Goal: Task Accomplishment & Management: Complete application form

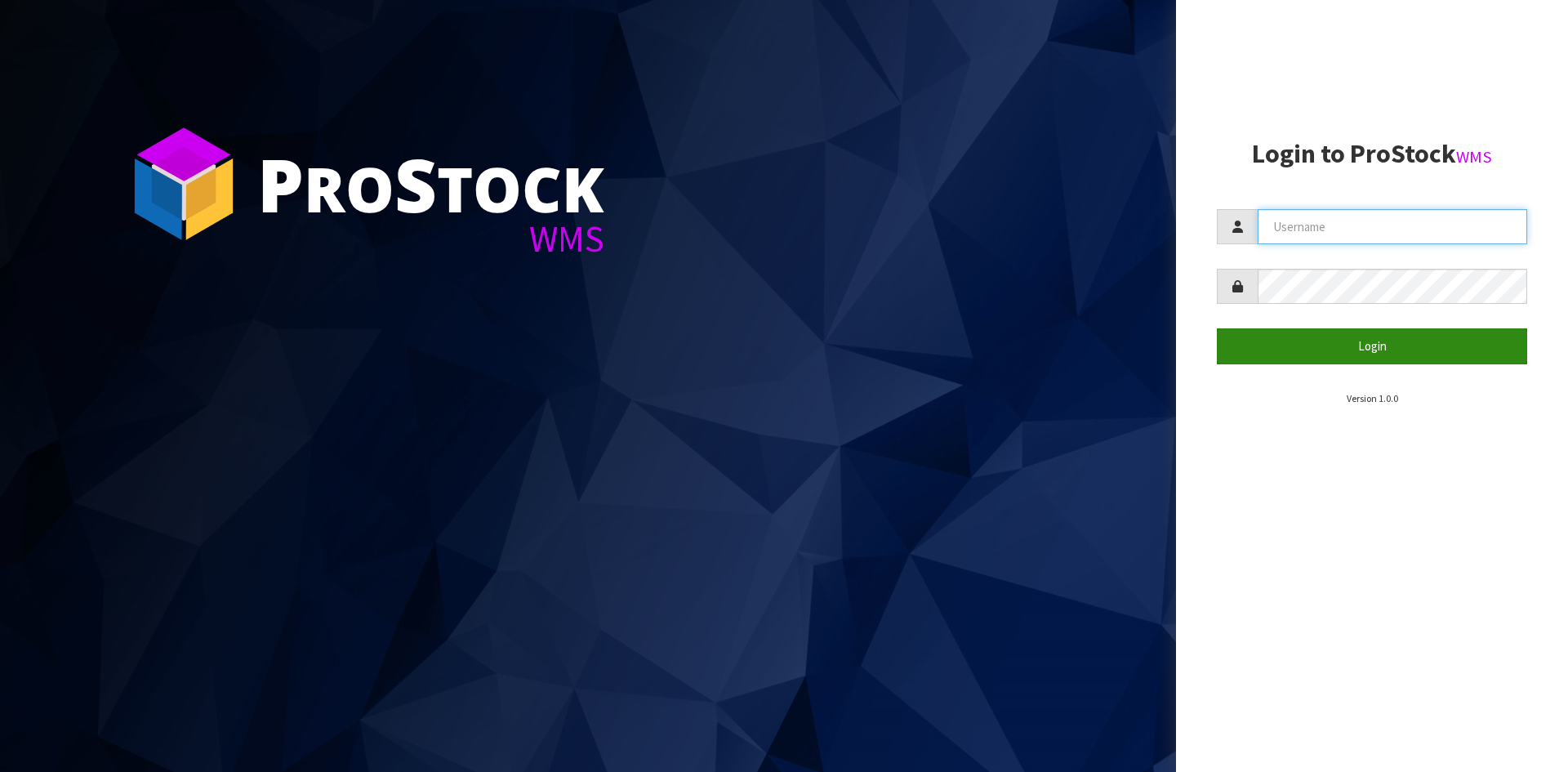
type input "YOURREFORMER"
click at [1317, 348] on button "Login" at bounding box center [1372, 345] width 310 height 35
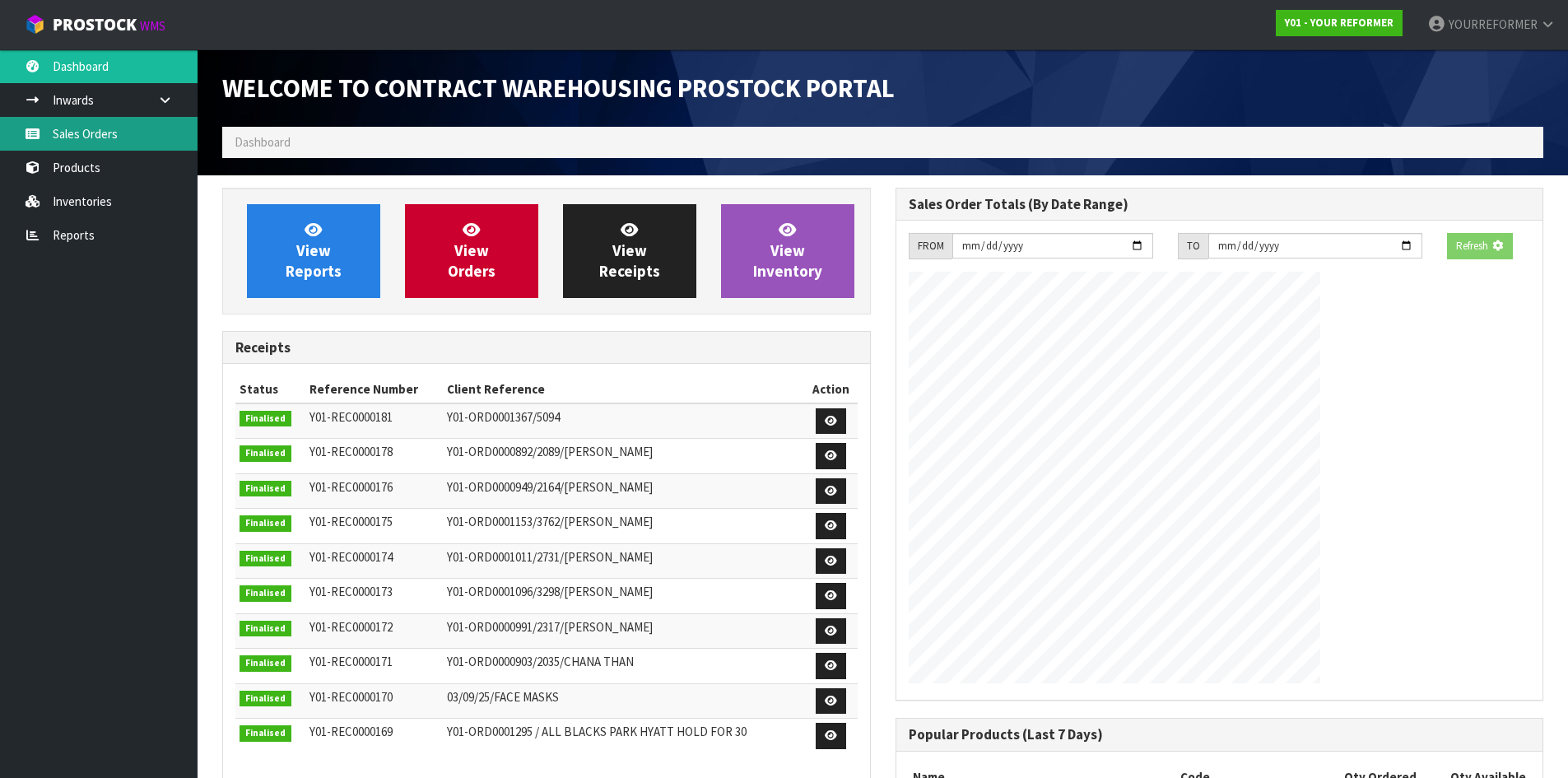
click at [118, 136] on link "Sales Orders" at bounding box center [98, 133] width 198 height 34
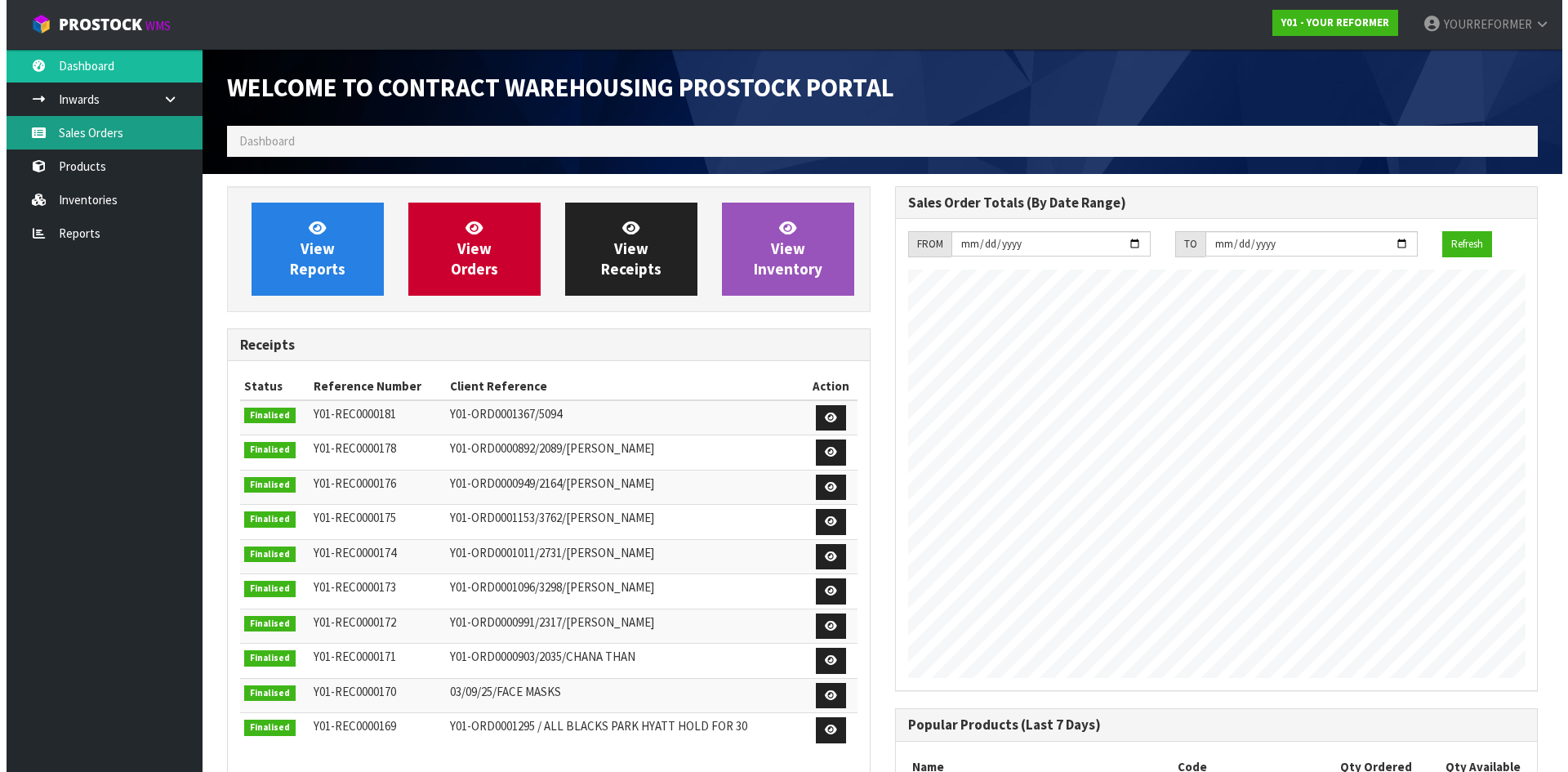
scroll to position [880, 668]
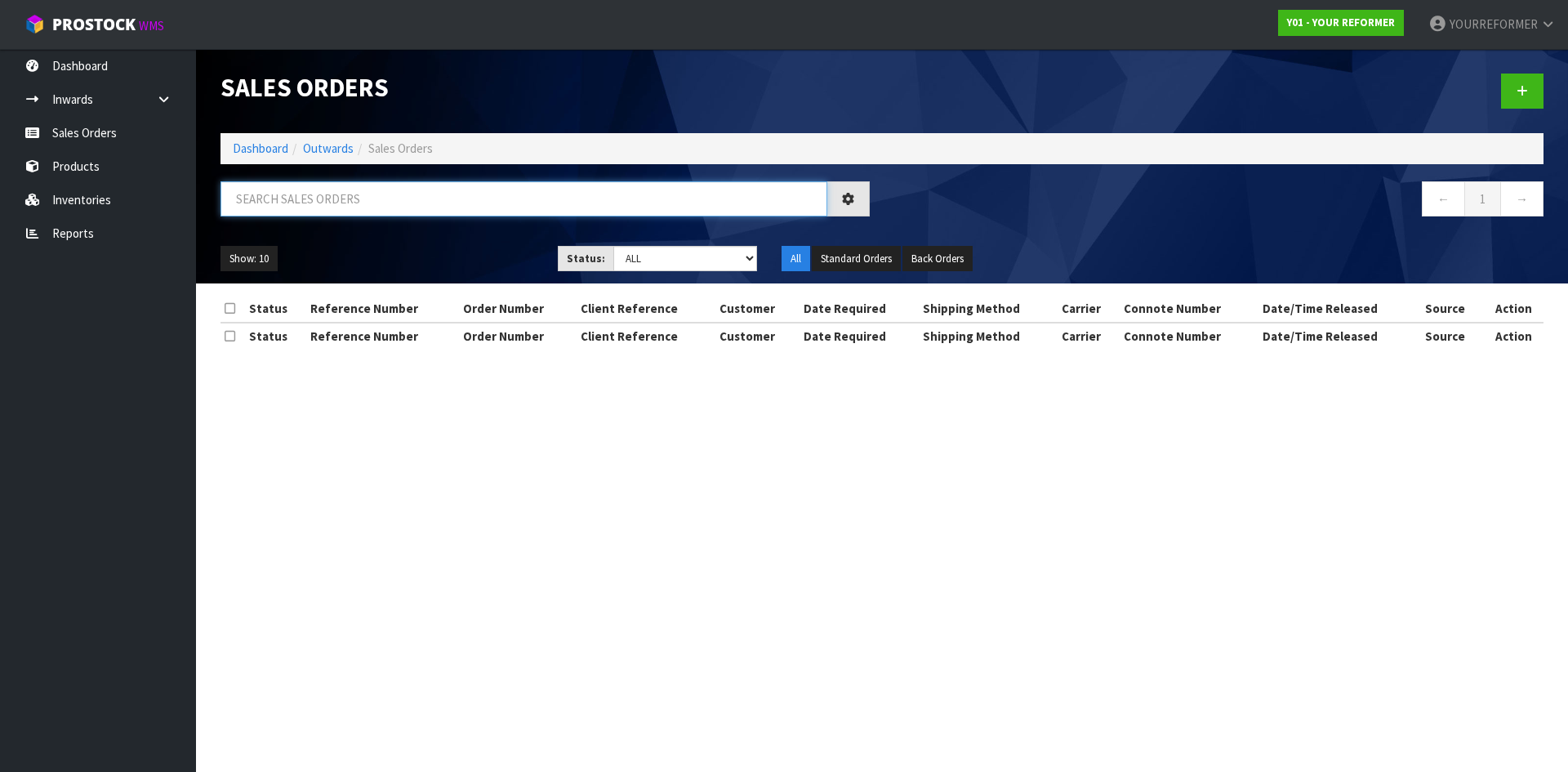
click at [284, 202] on input "text" at bounding box center [524, 199] width 607 height 35
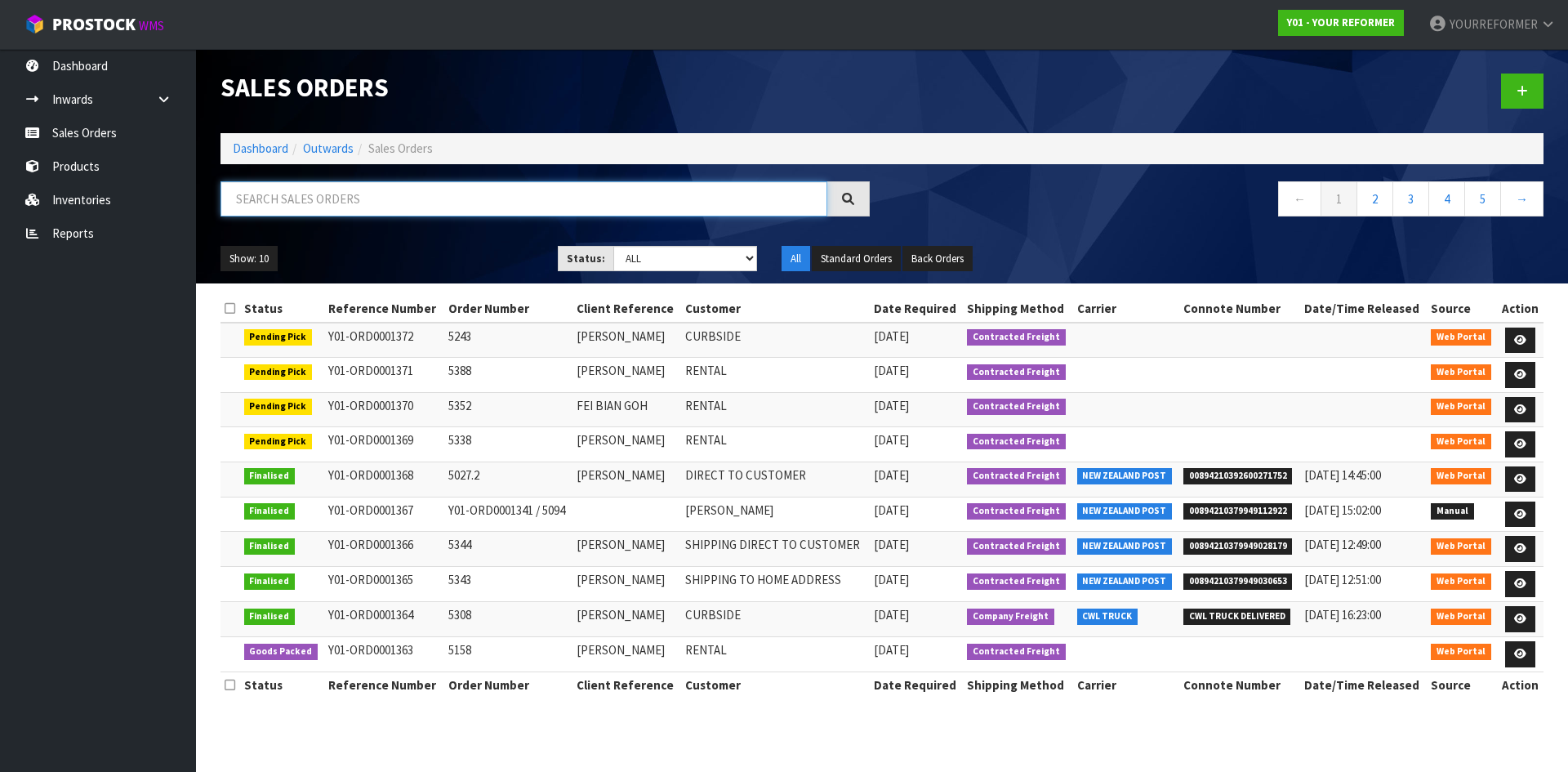
paste input "Y01-ORD0001299"
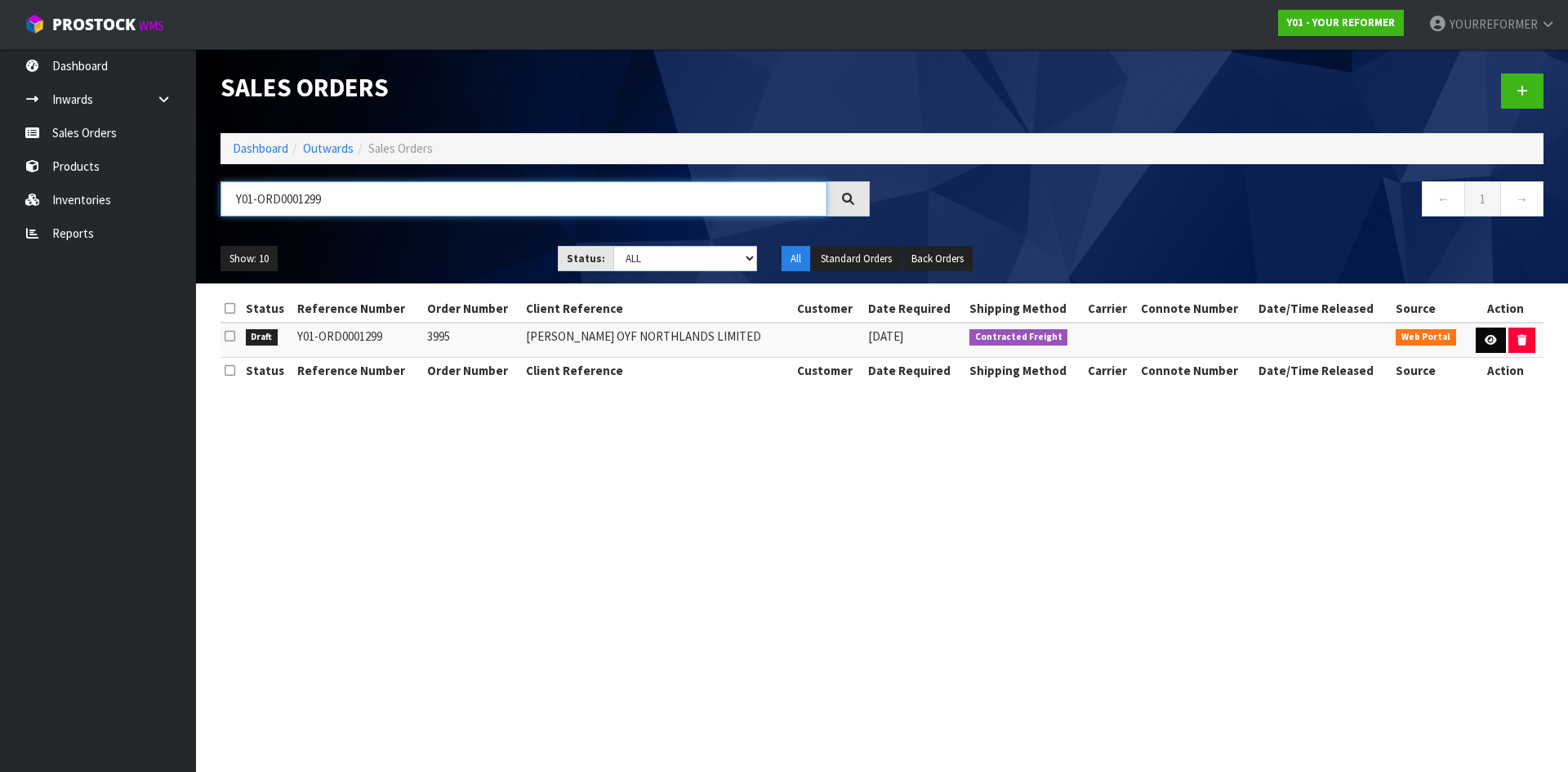
type input "Y01-ORD0001299"
click at [1497, 344] on link at bounding box center [1491, 340] width 30 height 26
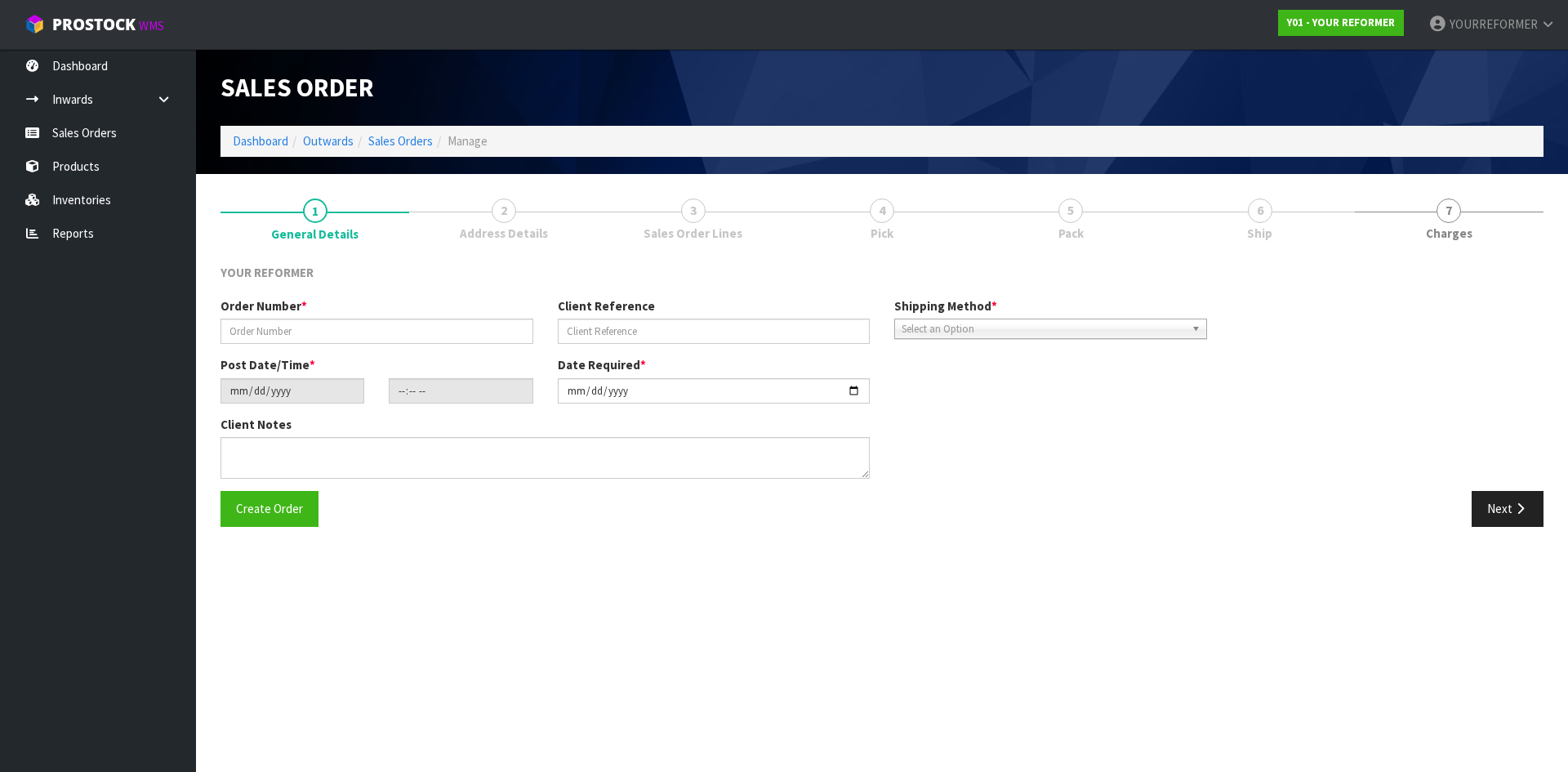
type input "3995"
type input "[PERSON_NAME] OYF NORTHLANDS LIMITED"
type input "[DATE]"
type input "19:36:00.000"
type input "[DATE]"
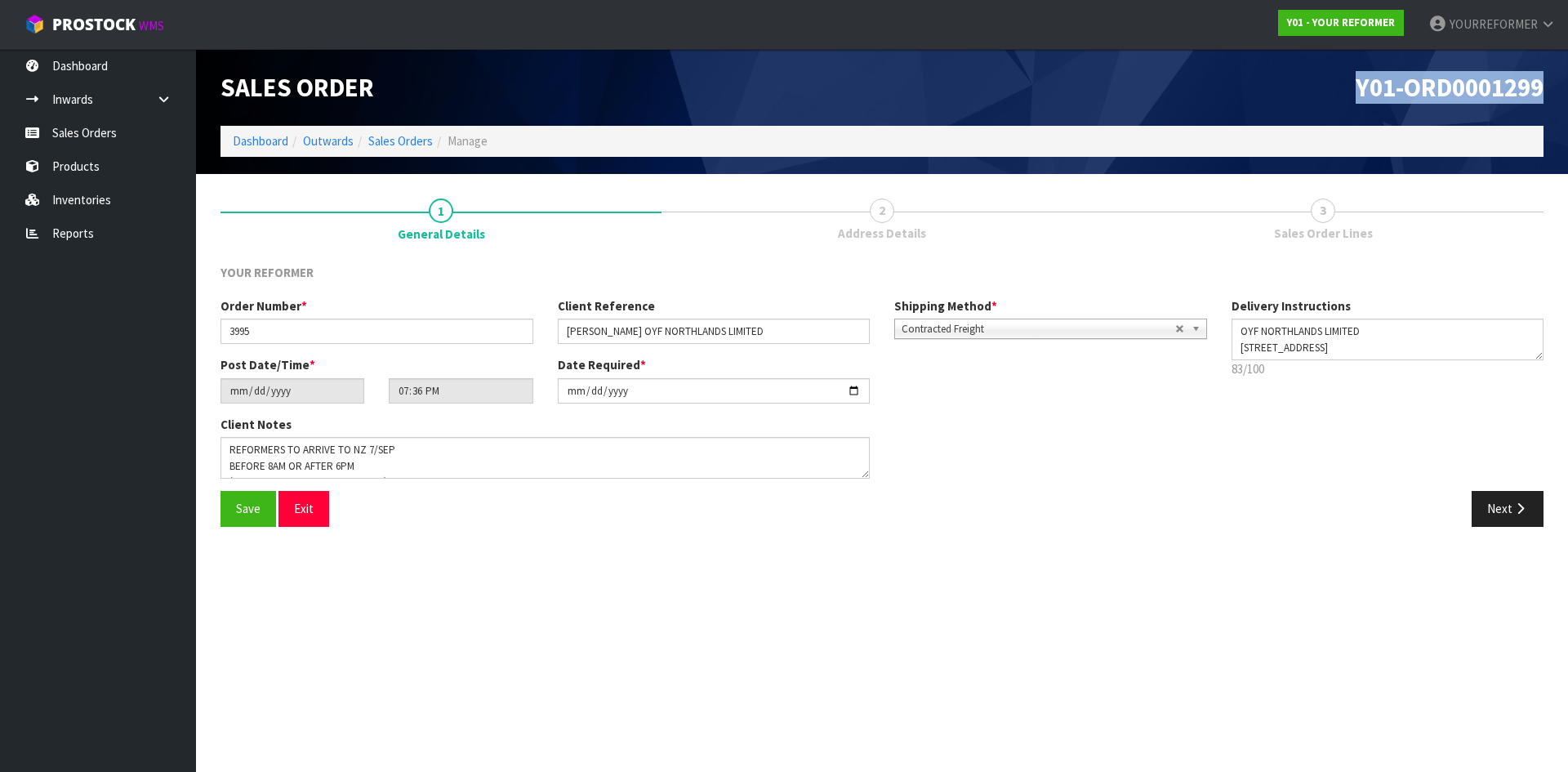
drag, startPoint x: 1545, startPoint y: 86, endPoint x: 1271, endPoint y: 88, distance: 274.0
click at [1271, 88] on div "Y01-ORD0001299" at bounding box center [1219, 88] width 674 height 77
copy span "Y01-ORD0001299"
click at [1384, 338] on textarea at bounding box center [1388, 339] width 312 height 42
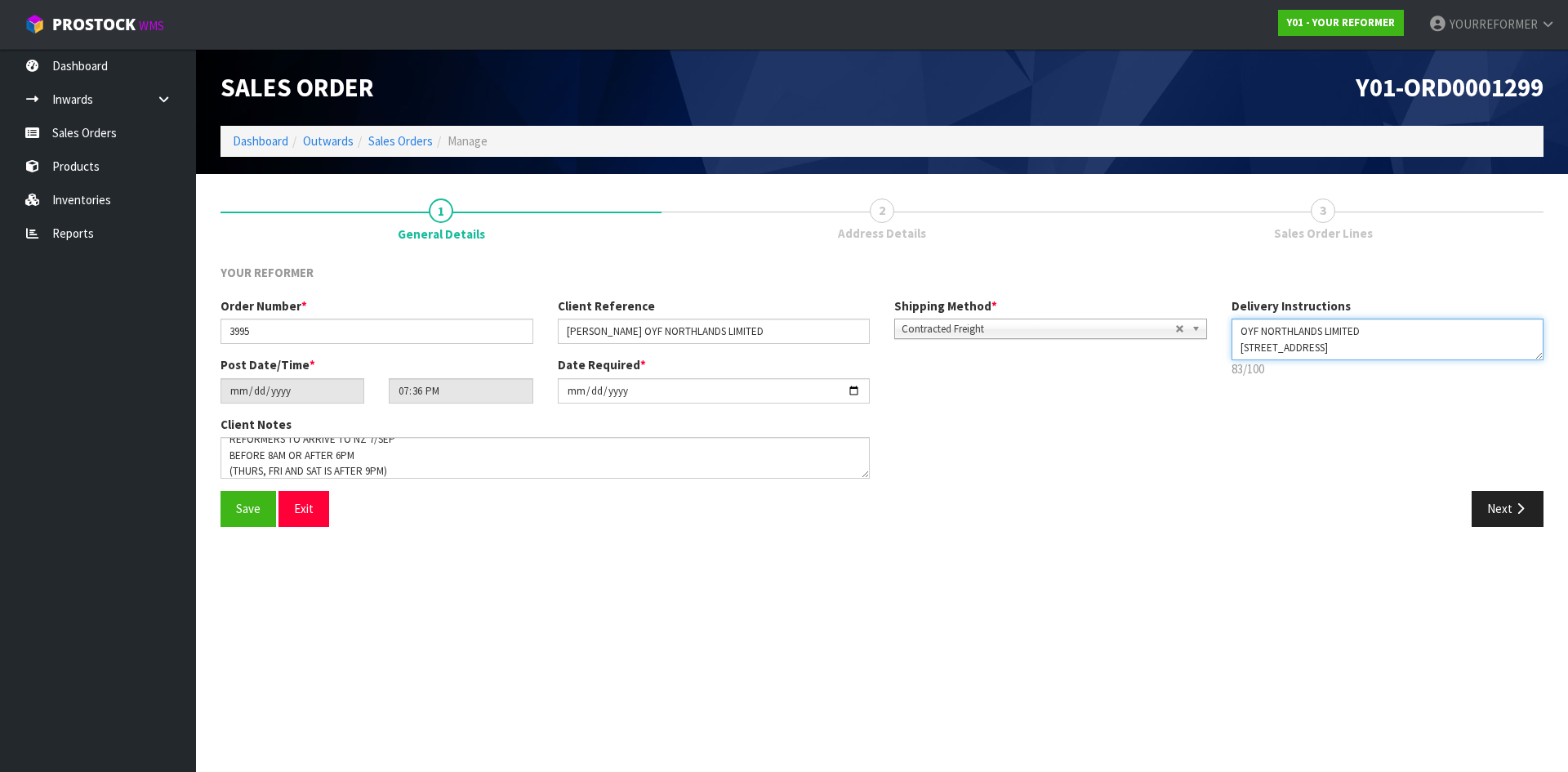
scroll to position [16, 0]
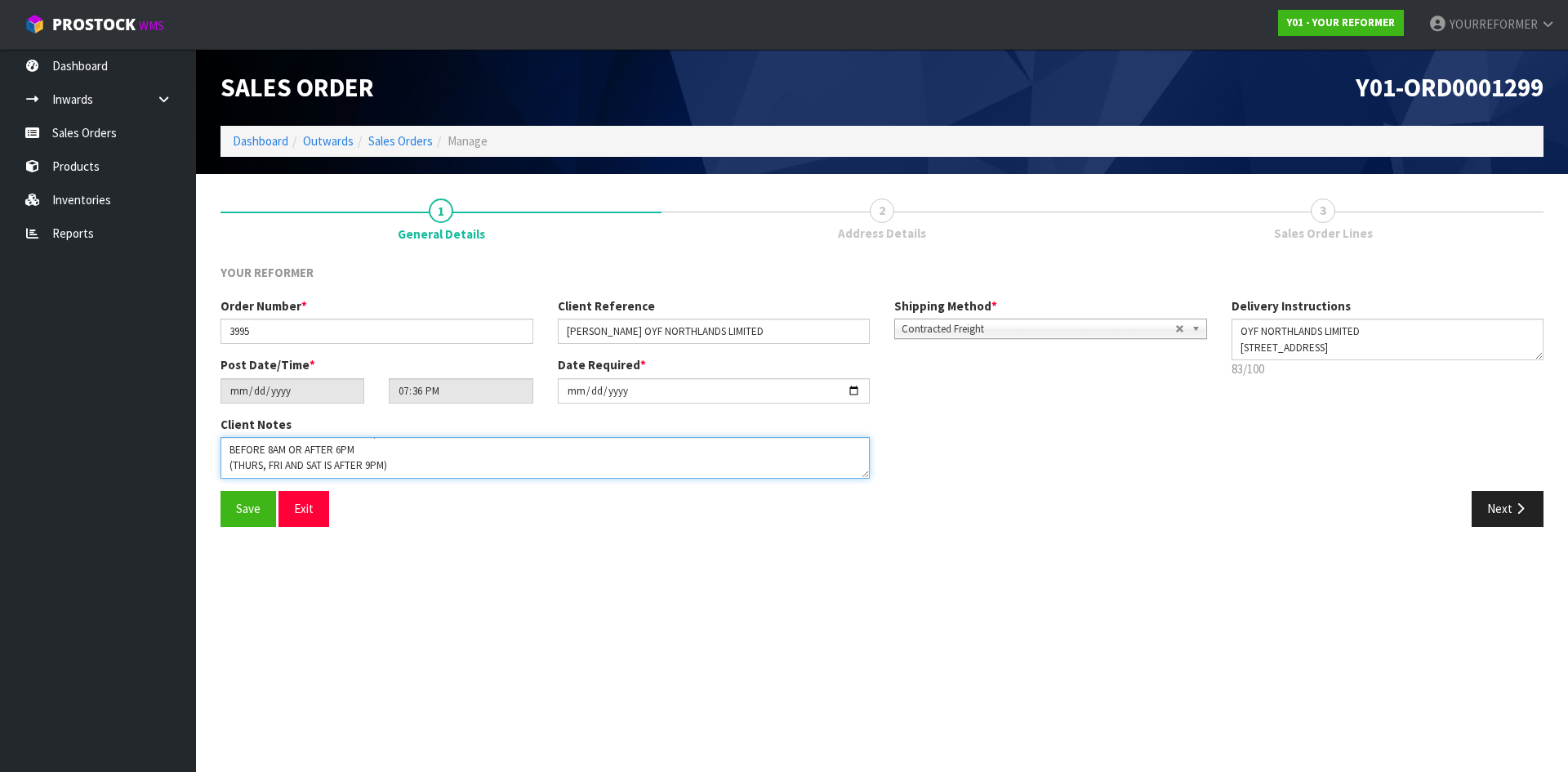
click at [426, 470] on textarea at bounding box center [545, 458] width 650 height 42
paste textarea "OYF NORTHLANDS LIMITED [STREET_ADDRESS]"
type textarea "REFORMERS TO ARRIVE TO NZ 7/SEP BEFORE 8AM OR AFTER 6PM (THURS, FRI AND SAT IS …"
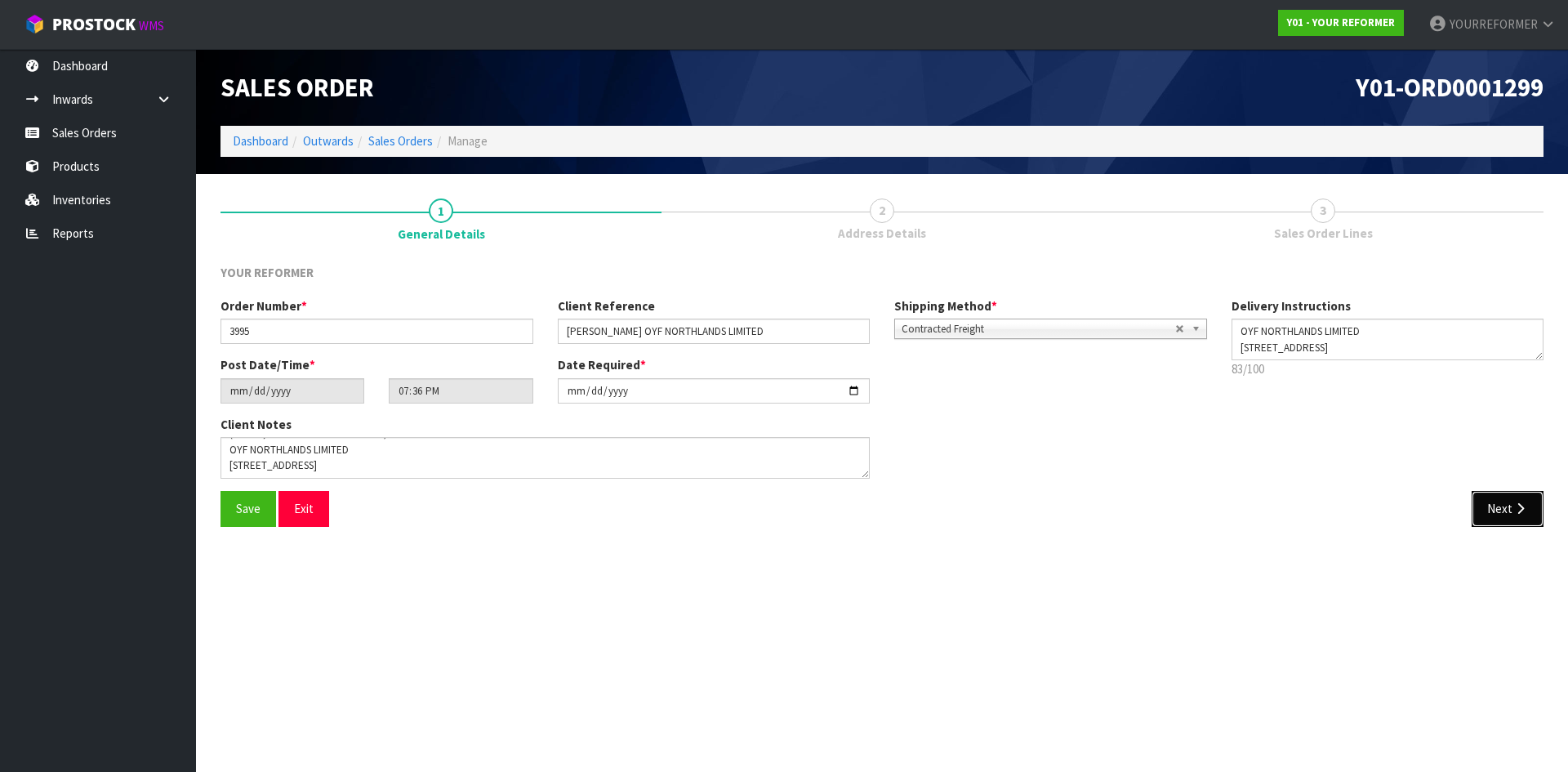
click at [1491, 513] on button "Next" at bounding box center [1508, 509] width 72 height 35
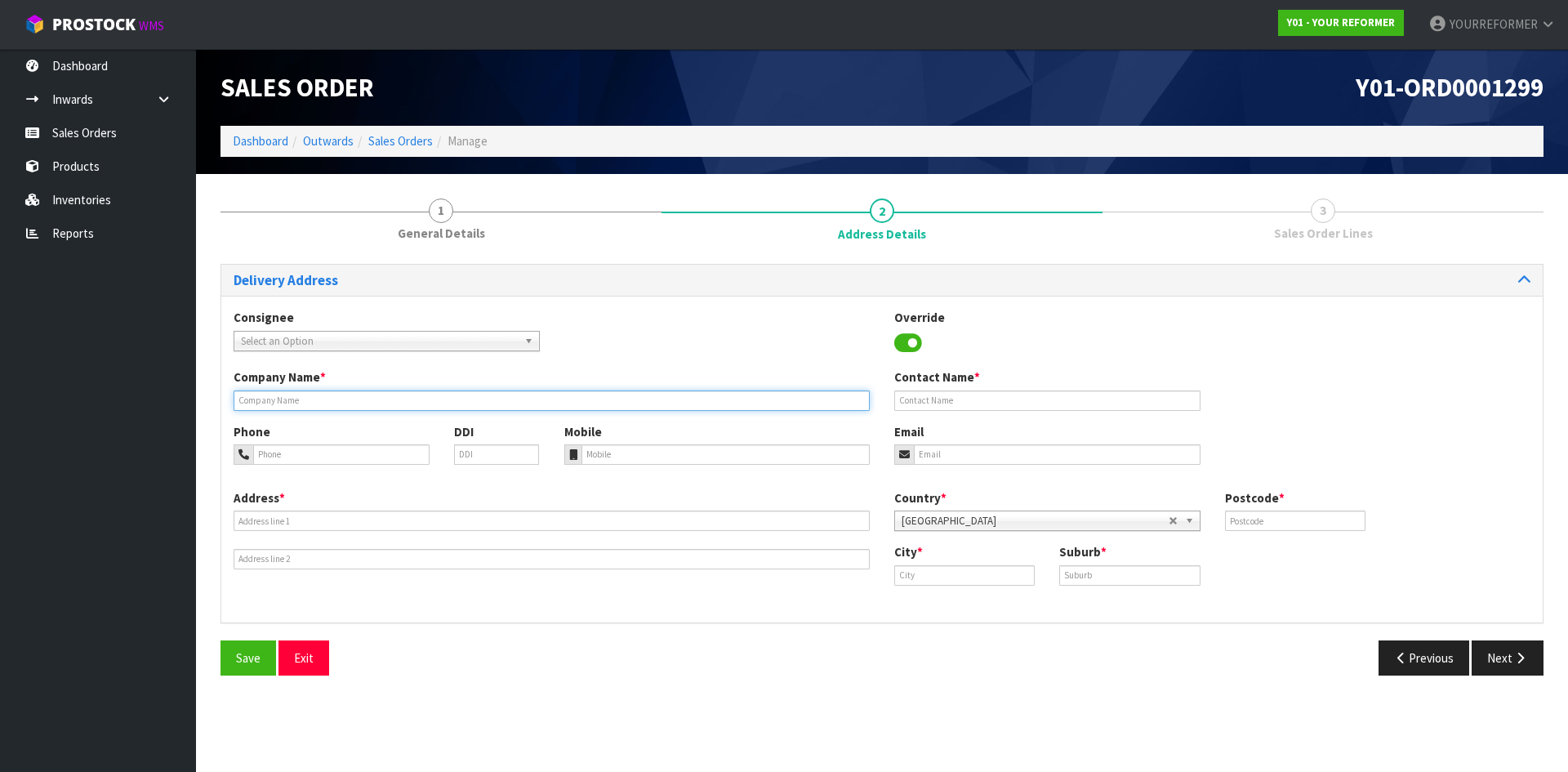
click at [320, 405] on input "text" at bounding box center [552, 400] width 636 height 21
drag, startPoint x: 300, startPoint y: 408, endPoint x: 521, endPoint y: 434, distance: 222.5
click at [301, 408] on input "text" at bounding box center [552, 400] width 636 height 21
paste input "DELIVER KIOSKS AND BEDS TOGETHER"
type input "DELIVER KIOSKS AND BEDS TOGETHER"
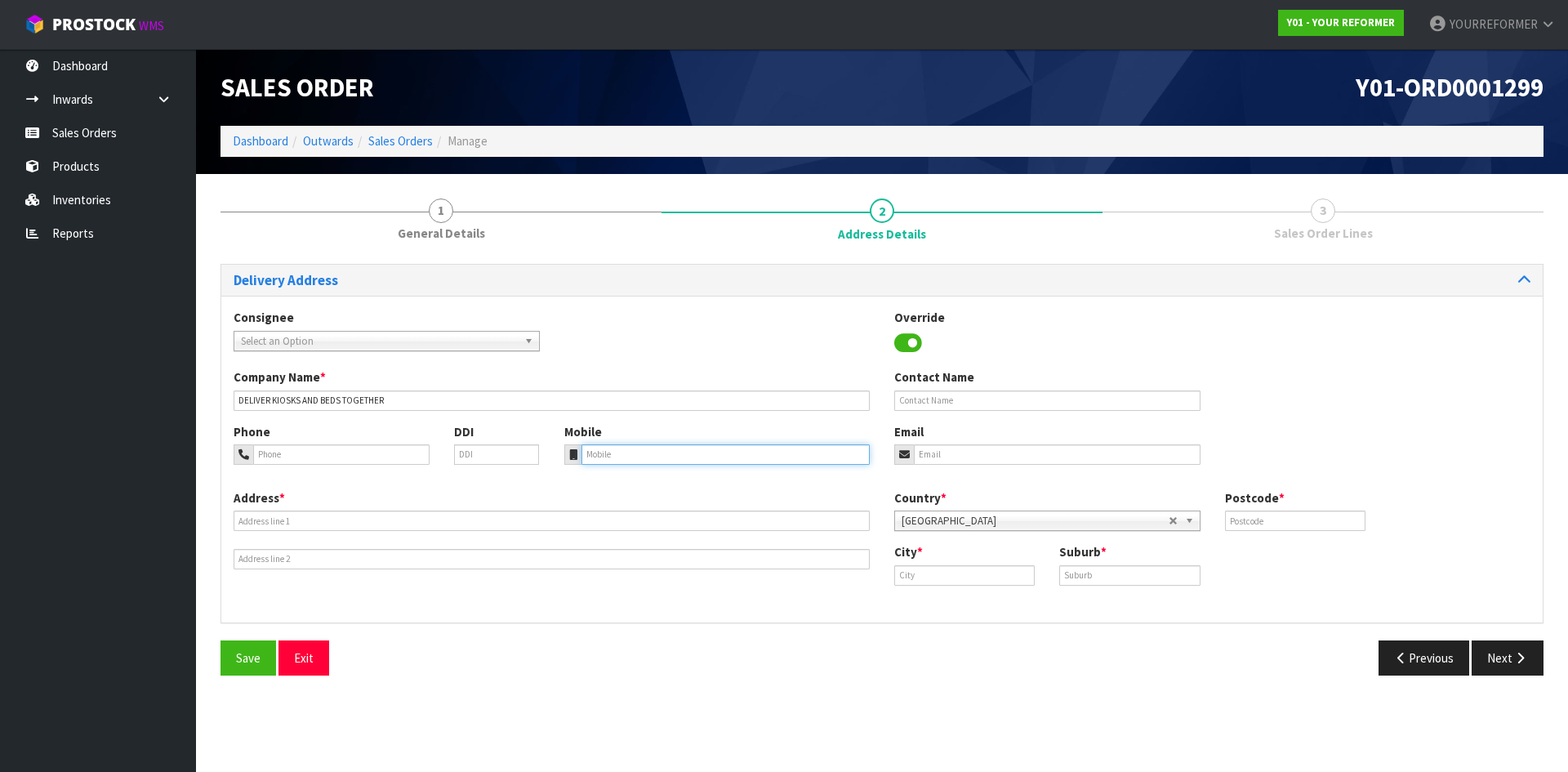
click at [634, 449] on input "tel" at bounding box center [726, 455] width 289 height 21
paste input "[PHONE_NUMBER]"
type input "[PHONE_NUMBER]"
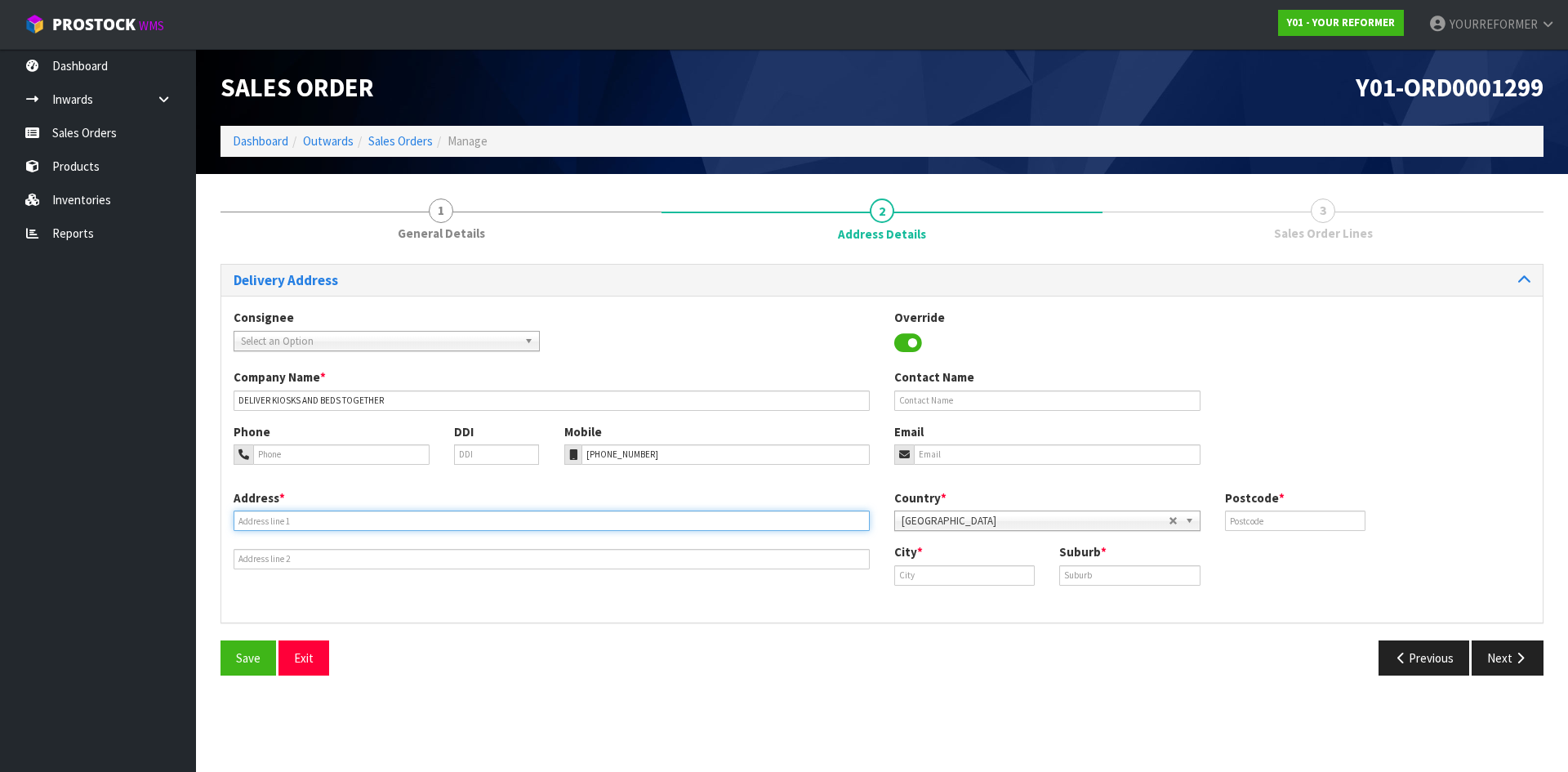
drag, startPoint x: 346, startPoint y: 523, endPoint x: 408, endPoint y: 528, distance: 62.2
click at [346, 523] on input "text" at bounding box center [552, 520] width 636 height 21
paste input "OYF NORTHLANDS LIMITED [STREET_ADDRESS]"
type input "OYF NORTHLANDS LIMITED [STREET_ADDRESS]"
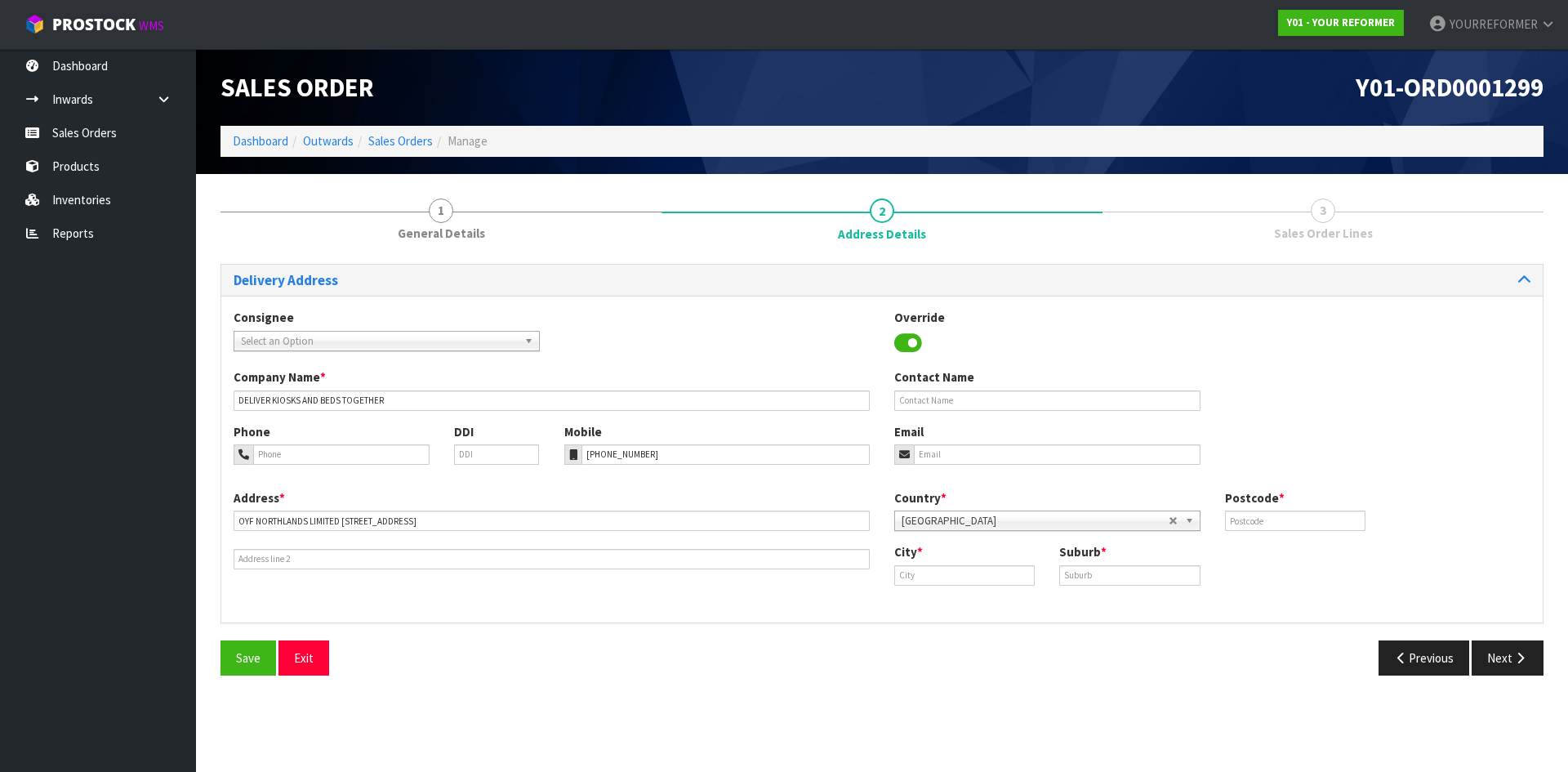
click at [968, 553] on div "City *" at bounding box center [964, 564] width 165 height 42
click at [964, 569] on input "text" at bounding box center [964, 575] width 140 height 21
paste input "[GEOGRAPHIC_DATA]"
type input "[GEOGRAPHIC_DATA]"
click at [953, 604] on strong "[GEOGRAPHIC_DATA]" at bounding box center [970, 603] width 118 height 16
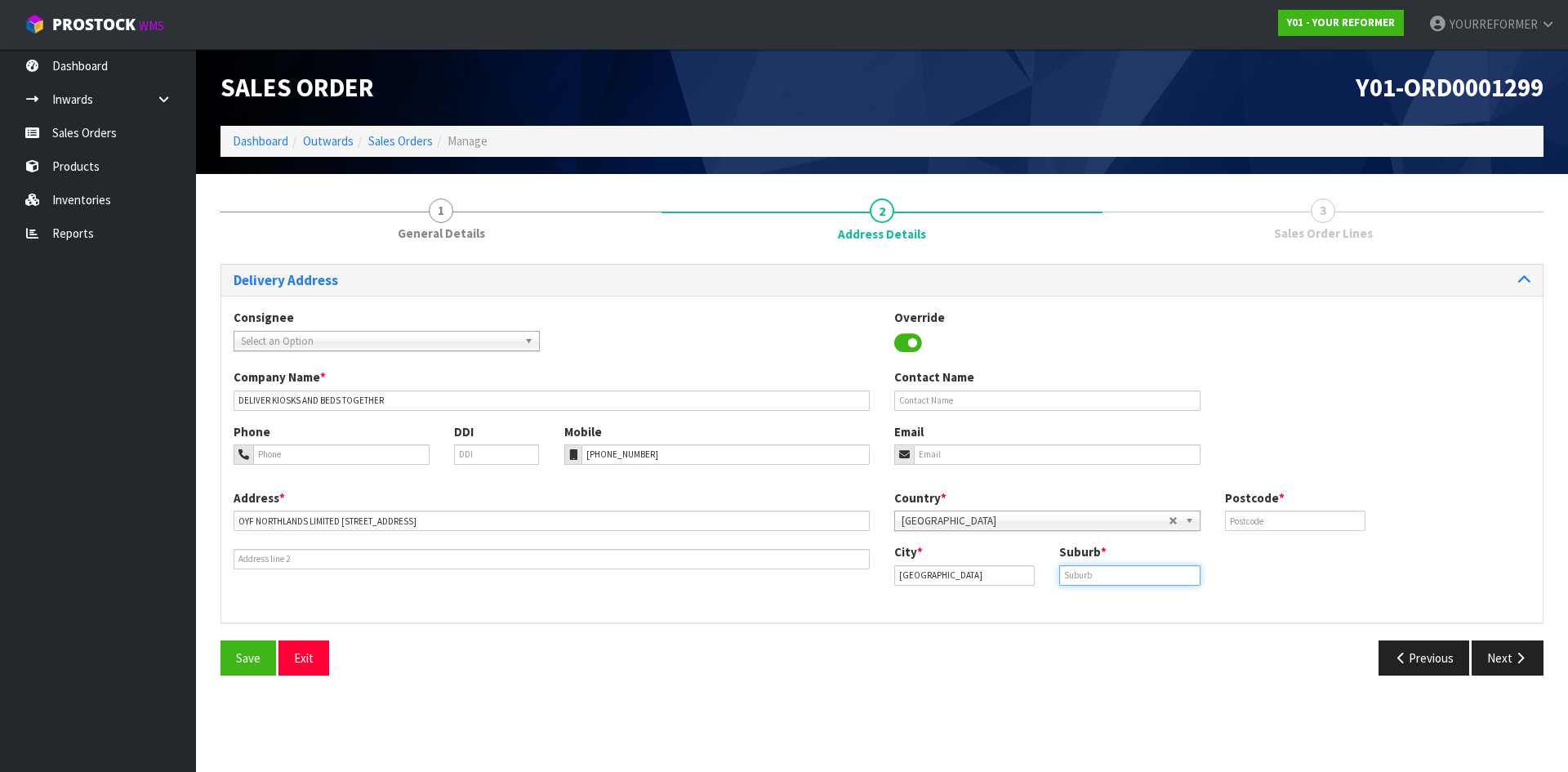
drag, startPoint x: 1159, startPoint y: 574, endPoint x: 1211, endPoint y: 575, distance: 52.0
click at [1159, 574] on input "text" at bounding box center [1129, 575] width 140 height 21
paste input "PAPANUI"
type input "PAPANUI"
click at [1293, 526] on input "text" at bounding box center [1295, 520] width 140 height 21
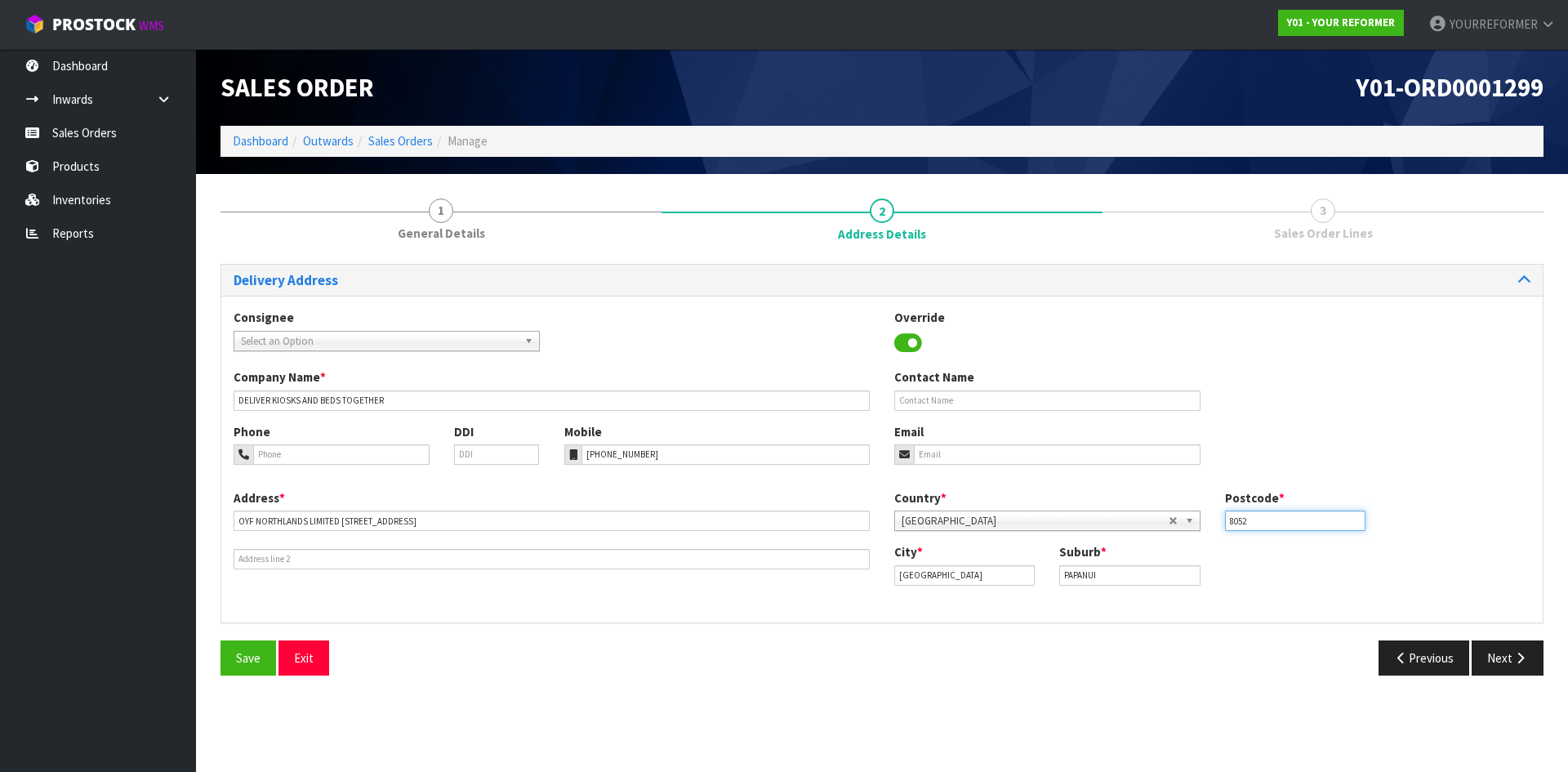
type input "8052"
click at [963, 413] on div "Company Name * DELIVER KIOSKS AND BEDS TOGETHER Contact Name" at bounding box center [882, 395] width 1321 height 54
click at [953, 400] on input "text" at bounding box center [1046, 400] width 306 height 21
paste input "[PERSON_NAME]"
type input "[PERSON_NAME]"
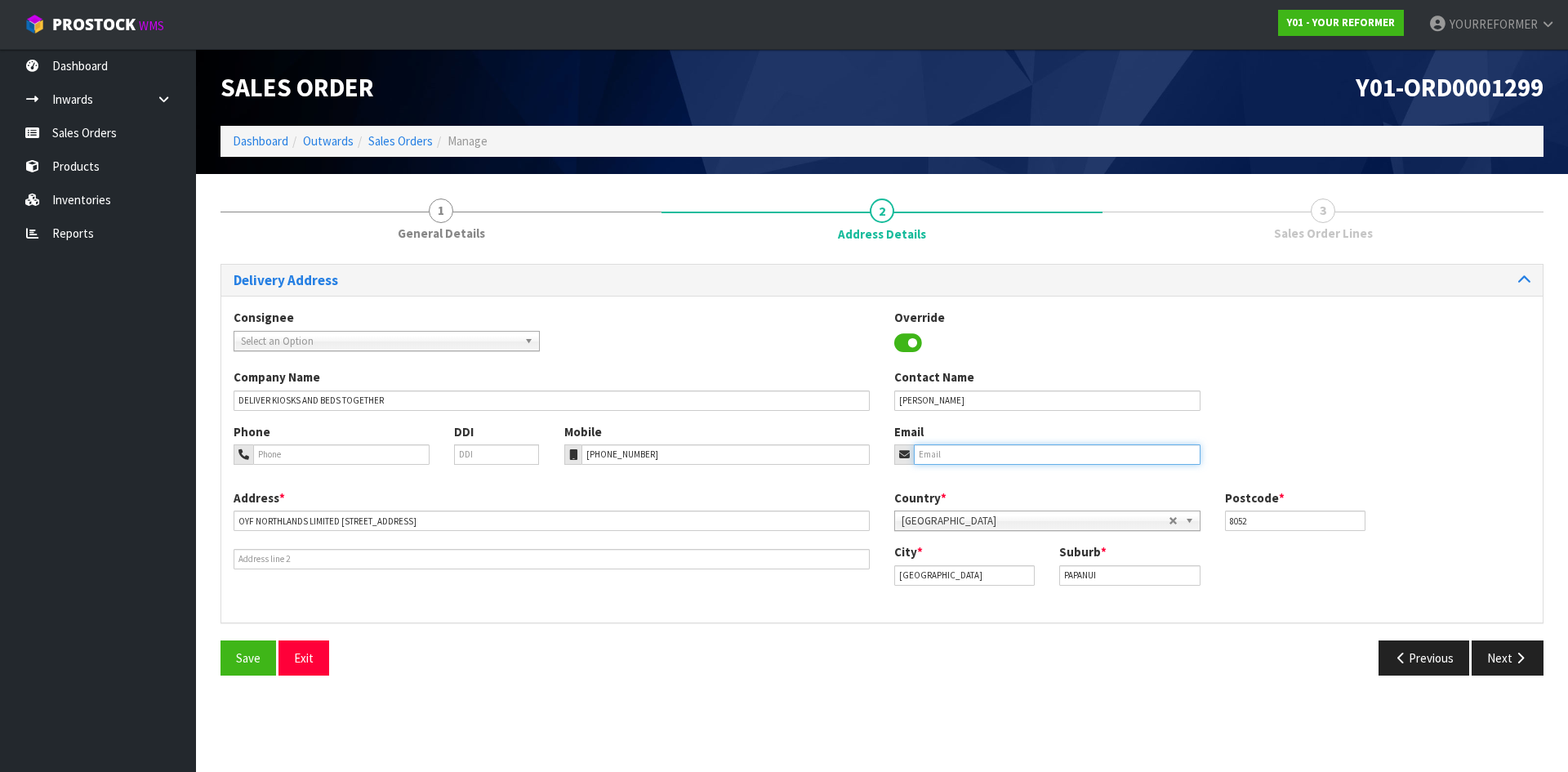
click at [1064, 457] on input "email" at bounding box center [1057, 455] width 287 height 21
paste input "[EMAIL_ADDRESS][DOMAIN_NAME]"
type input "[EMAIL_ADDRESS][DOMAIN_NAME]"
click at [1022, 402] on input "[PERSON_NAME]" at bounding box center [1046, 400] width 306 height 21
drag, startPoint x: 1024, startPoint y: 398, endPoint x: 1152, endPoint y: 411, distance: 128.7
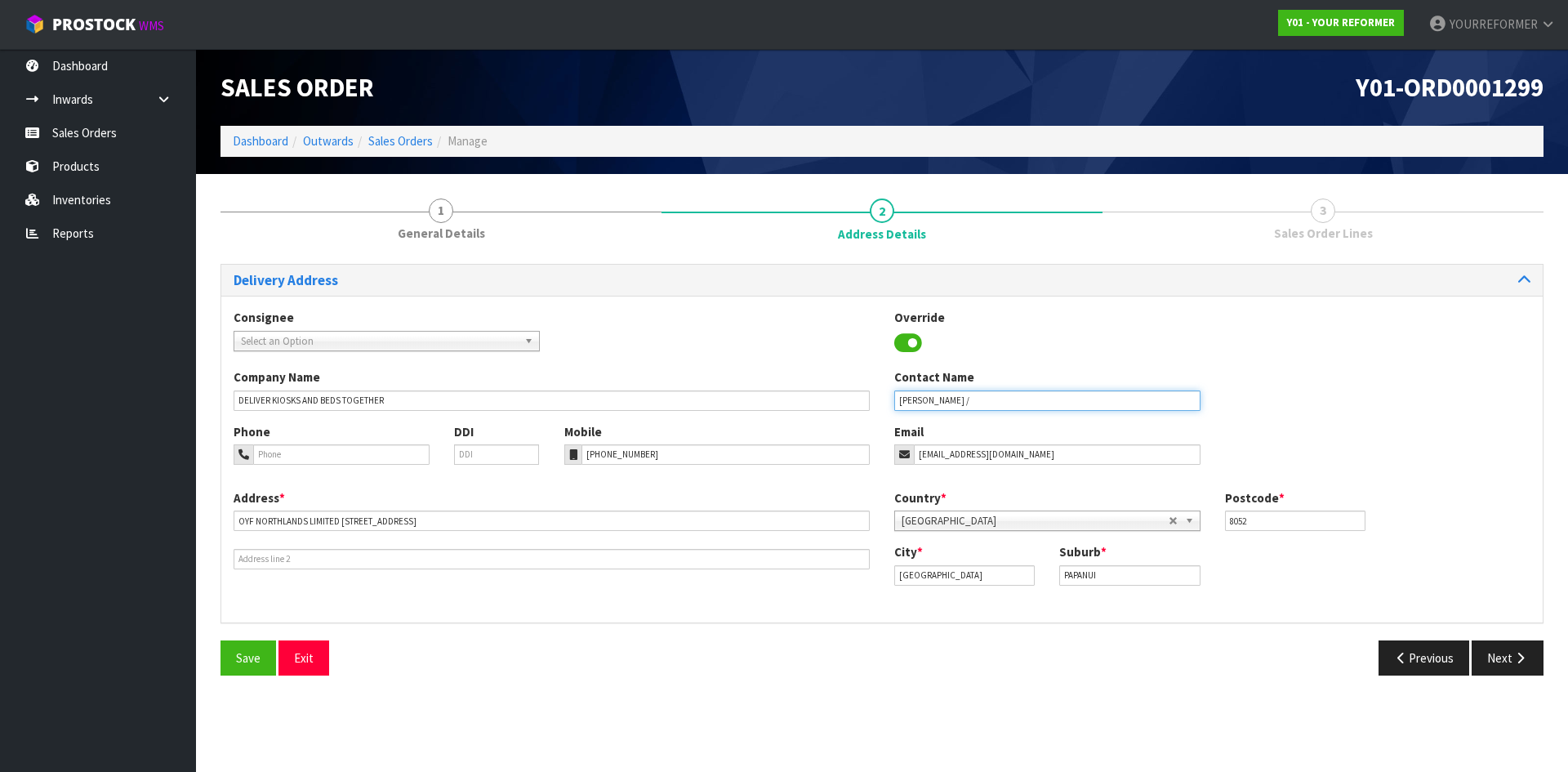
click at [1024, 398] on input "[PERSON_NAME] /" at bounding box center [1046, 400] width 306 height 21
paste input "[PERSON_NAME]"
type input "[PERSON_NAME] / [PERSON_NAME]"
click at [1516, 661] on icon "button" at bounding box center [1520, 658] width 16 height 12
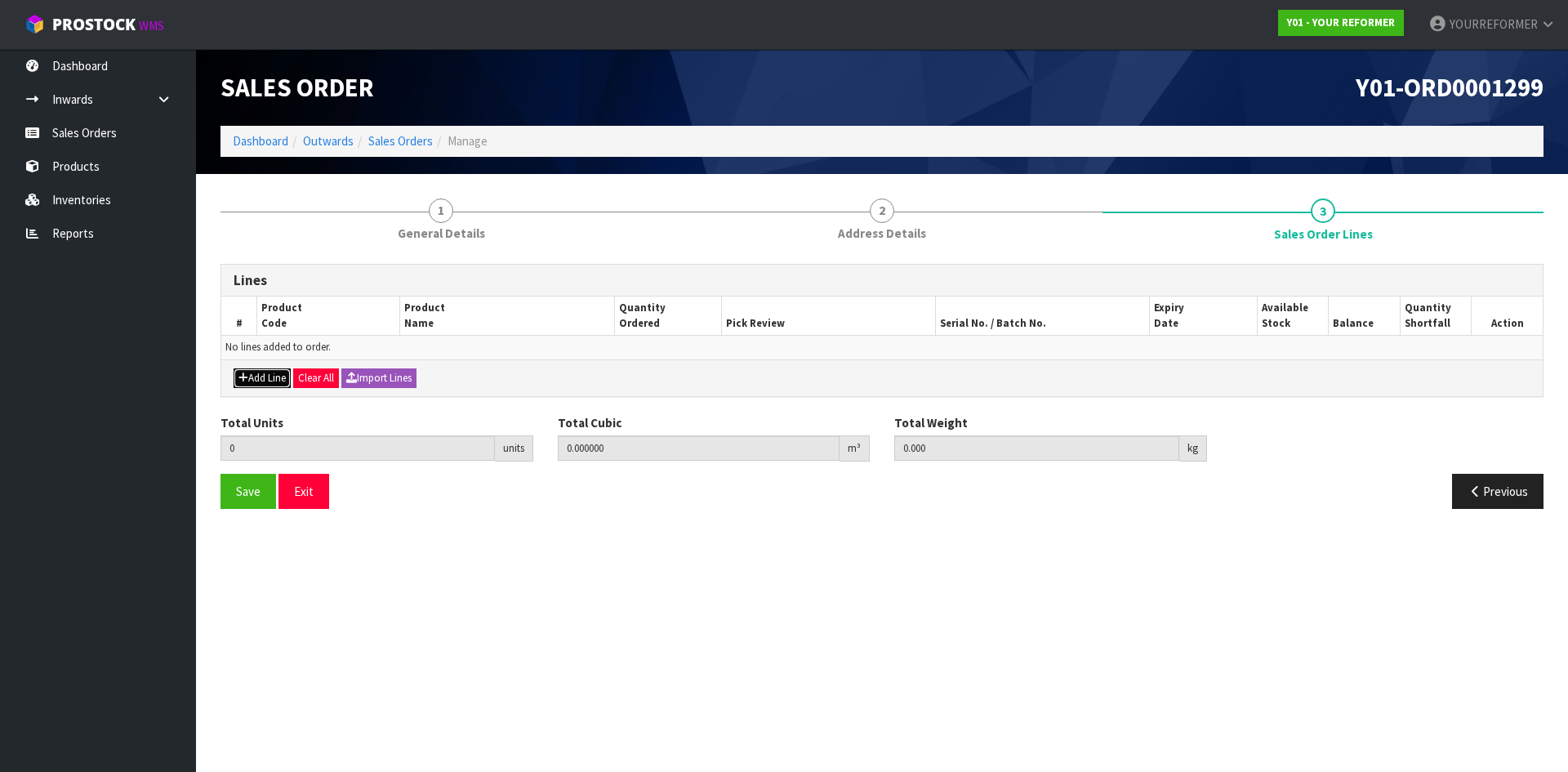
click at [257, 381] on button "Add Line" at bounding box center [262, 378] width 57 height 20
type input "0"
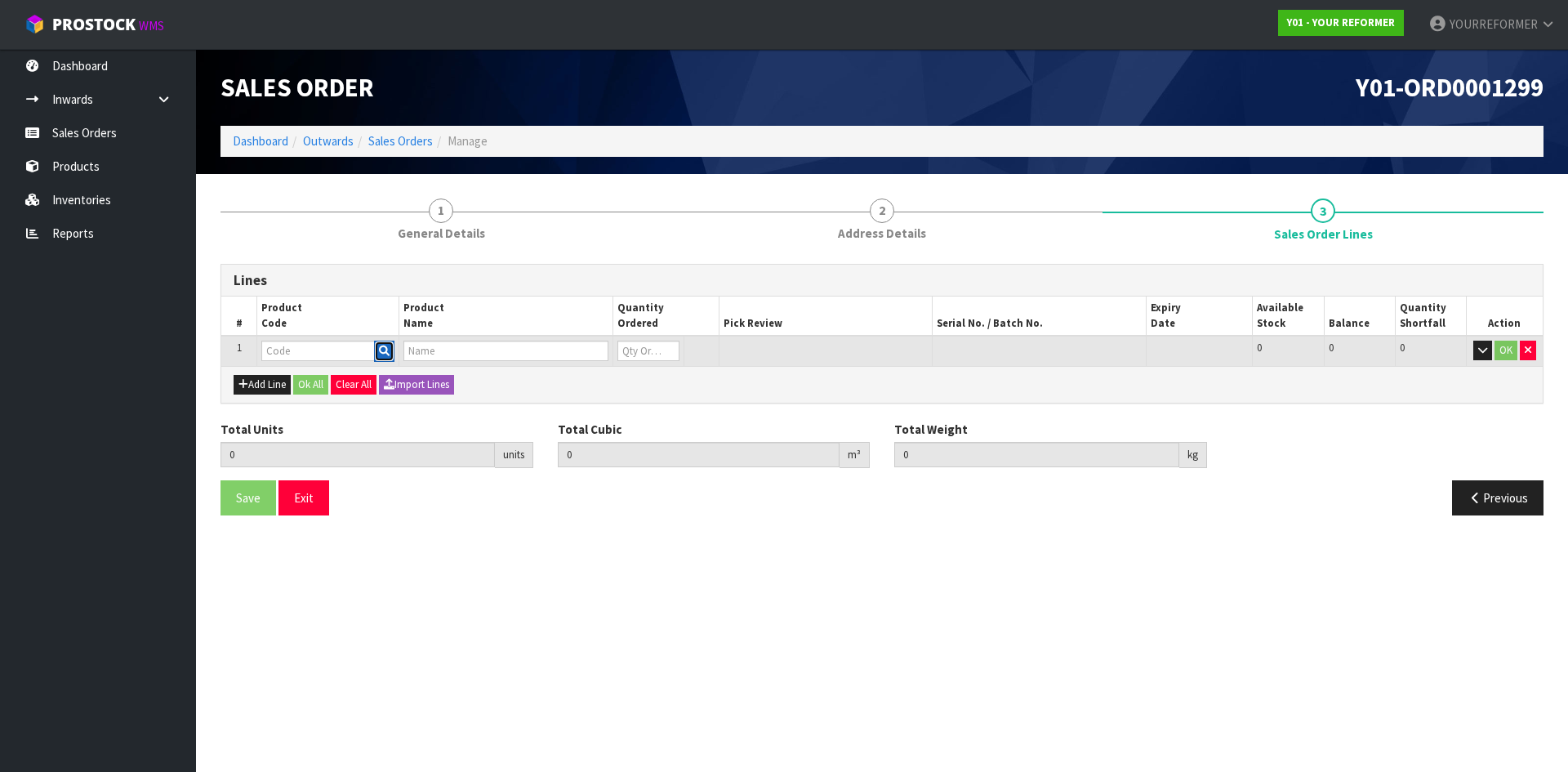
click at [389, 349] on icon "button" at bounding box center [384, 350] width 11 height 11
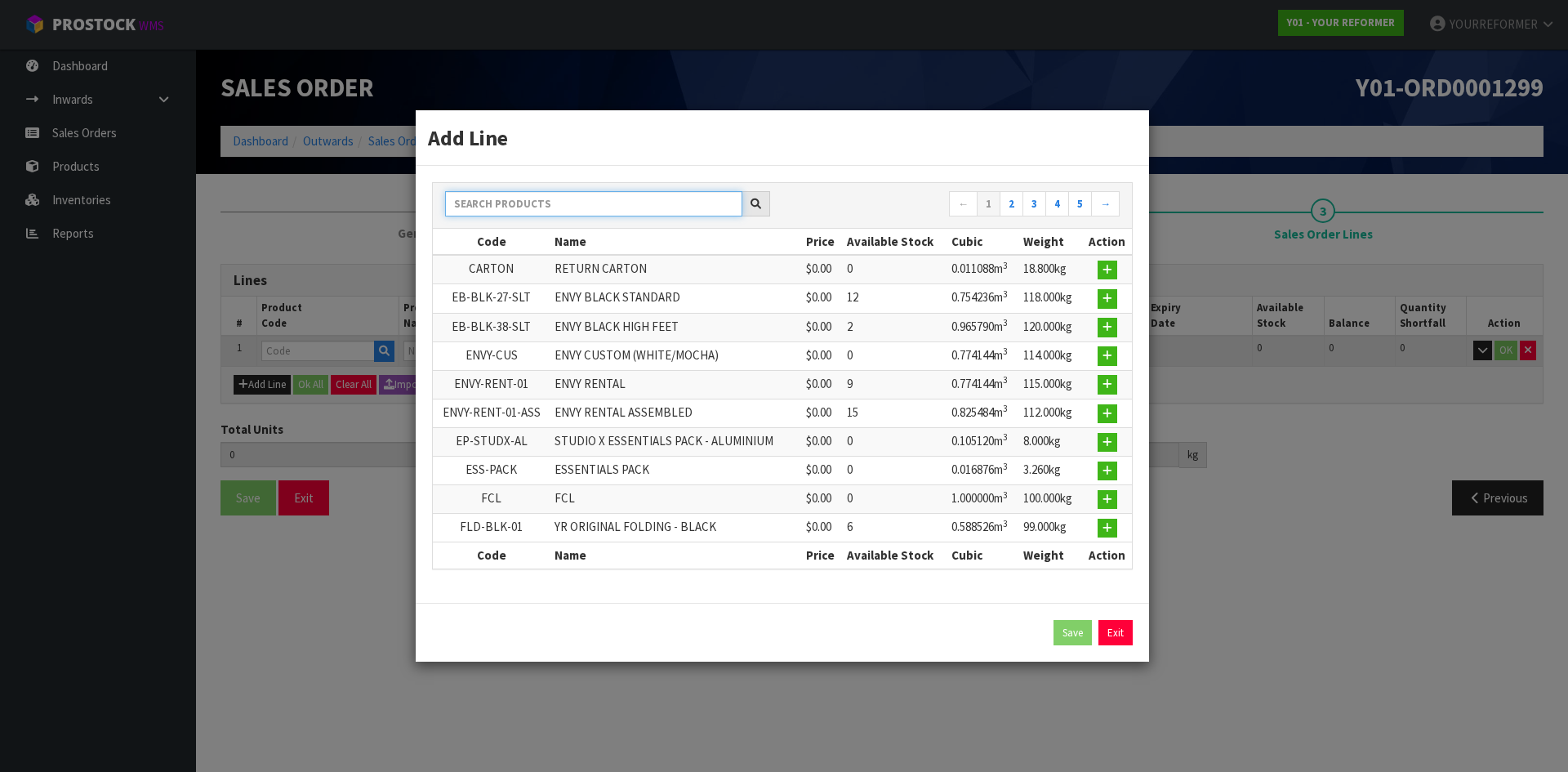
click at [508, 208] on input "text" at bounding box center [594, 203] width 298 height 25
type input "ENVY"
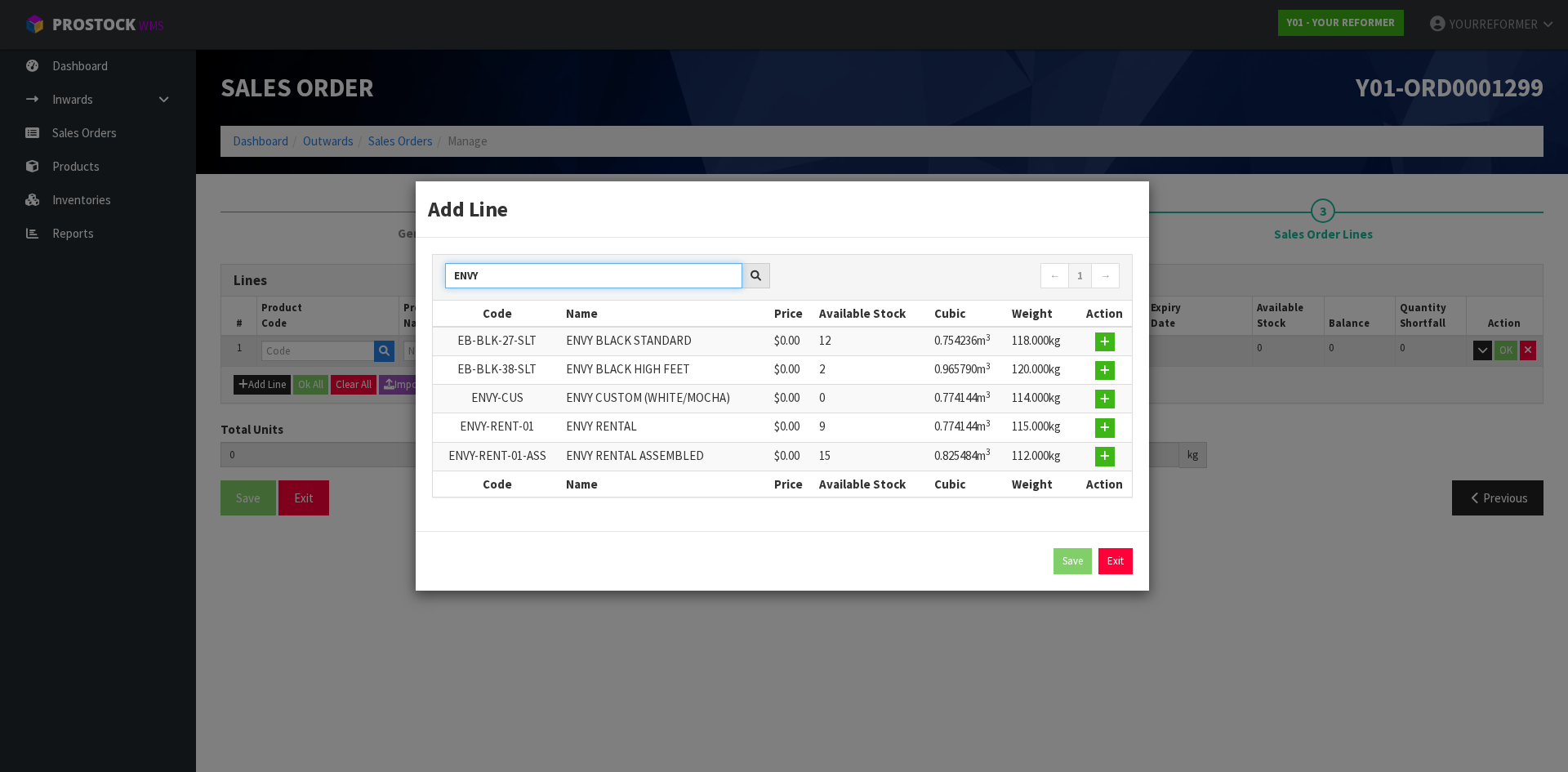
drag, startPoint x: 558, startPoint y: 281, endPoint x: 306, endPoint y: 281, distance: 252.0
click at [308, 281] on div "Add Line ENVY ← 1 → Code Name Price Available Stock Cubic Weight Action EB-BLK-…" at bounding box center [784, 386] width 1568 height 772
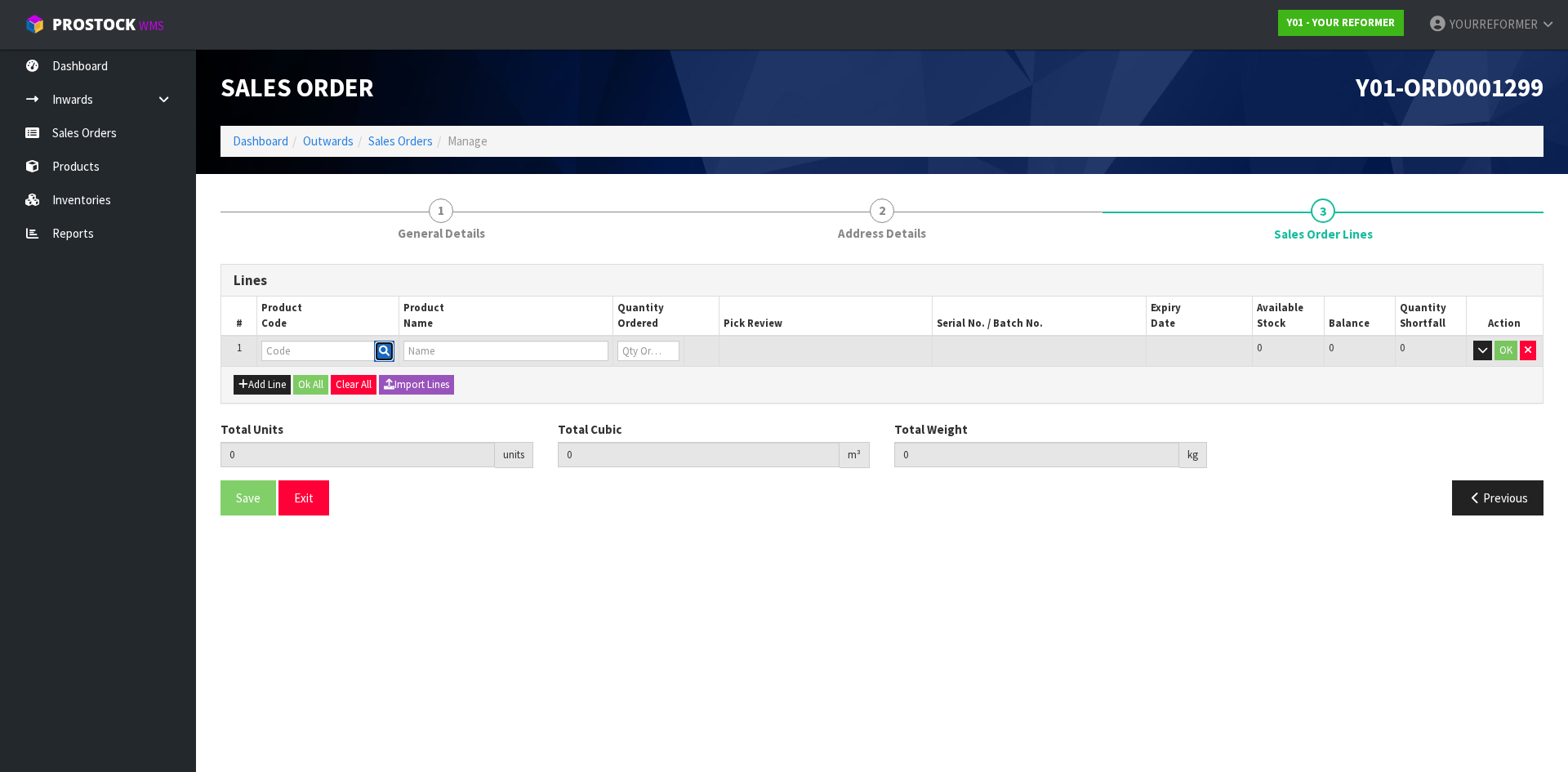
click at [380, 350] on icon "button" at bounding box center [384, 350] width 11 height 11
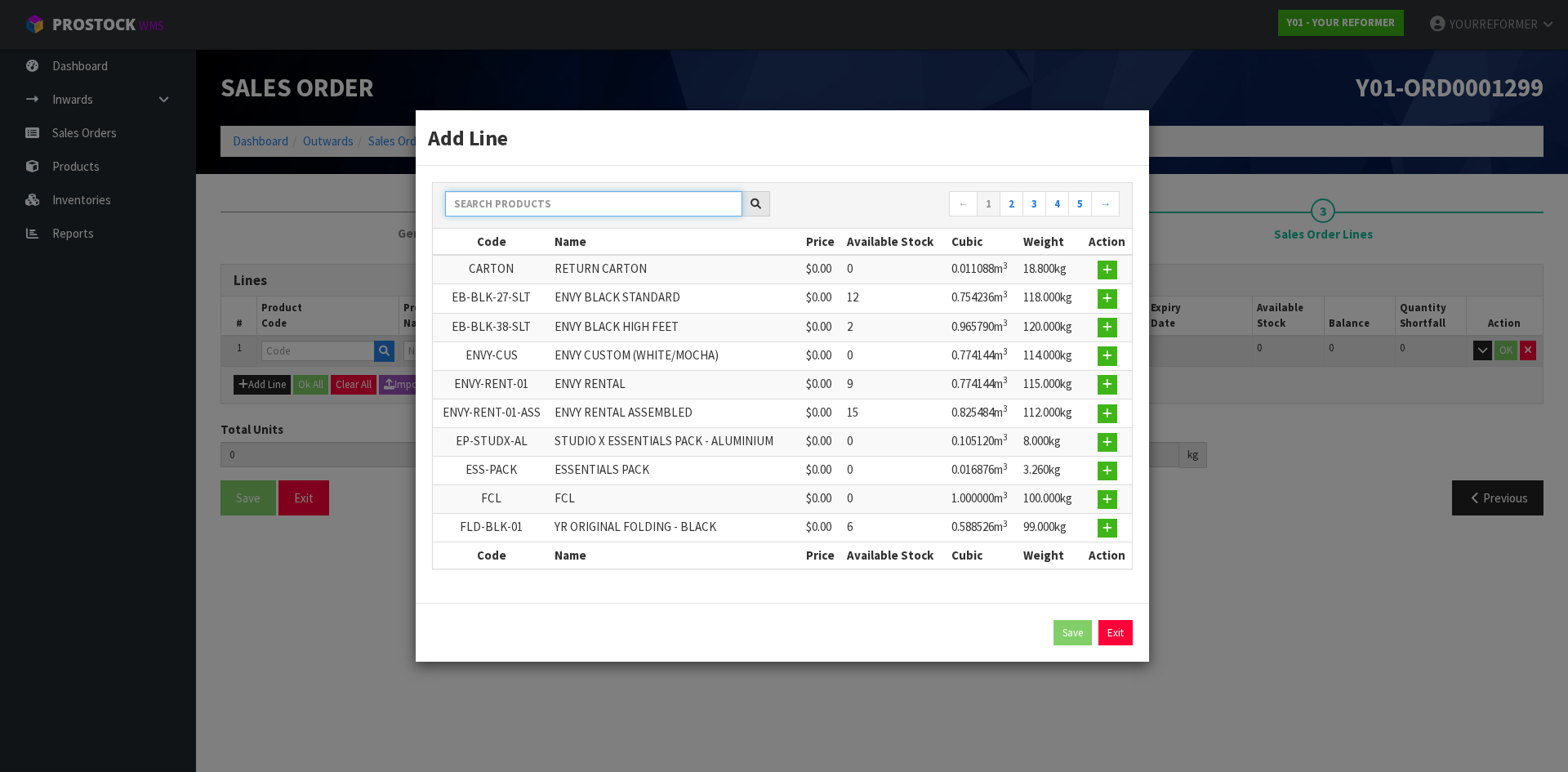
click at [514, 204] on input "text" at bounding box center [594, 203] width 298 height 25
type input "CUSTOM"
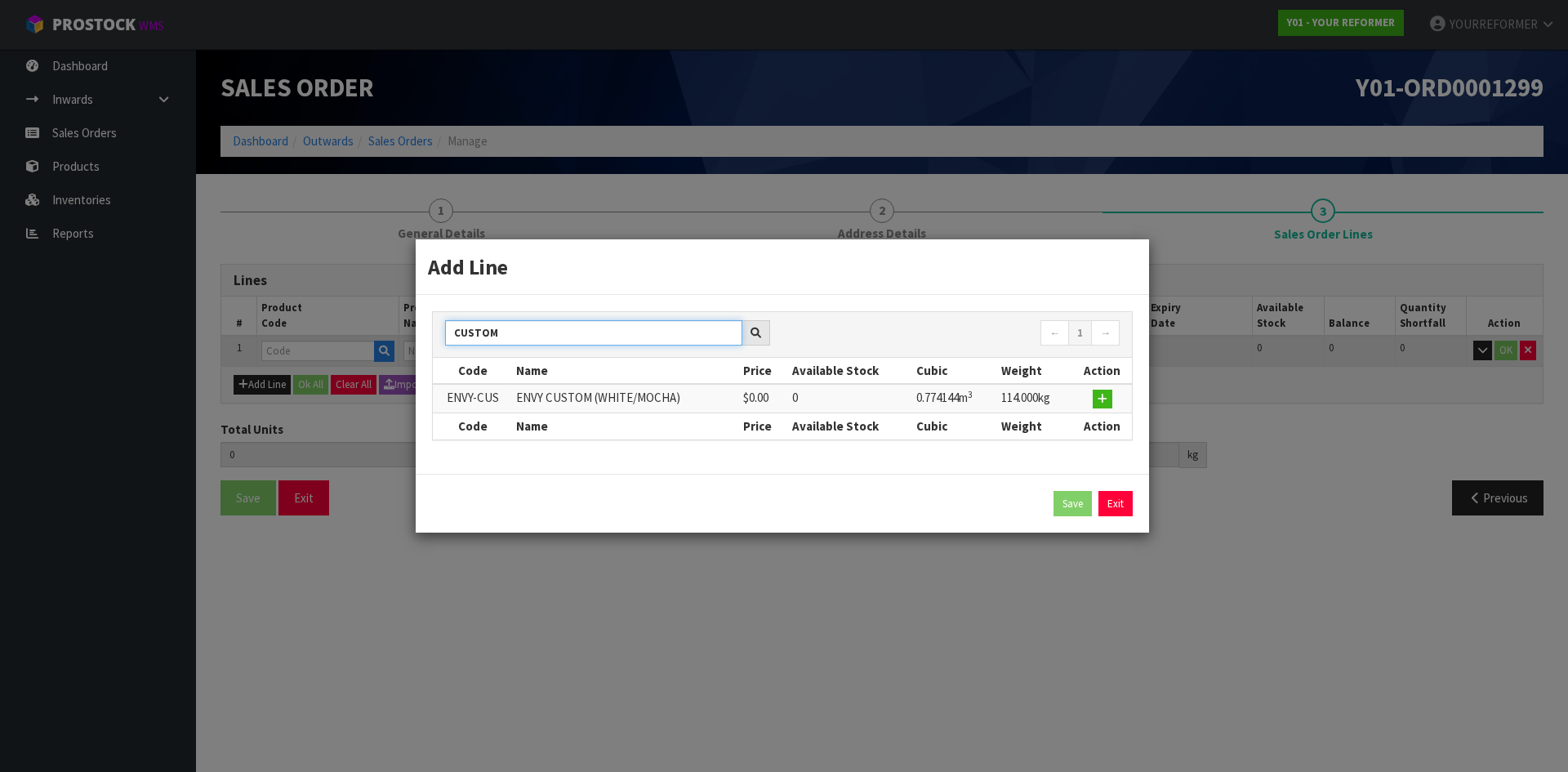
drag, startPoint x: 517, startPoint y: 331, endPoint x: 382, endPoint y: 332, distance: 135.0
click at [382, 332] on div "Add Line CUSTOM ← 1 → Code Name Price Available Stock Cubic Weight Action ENVY-…" at bounding box center [784, 386] width 1568 height 772
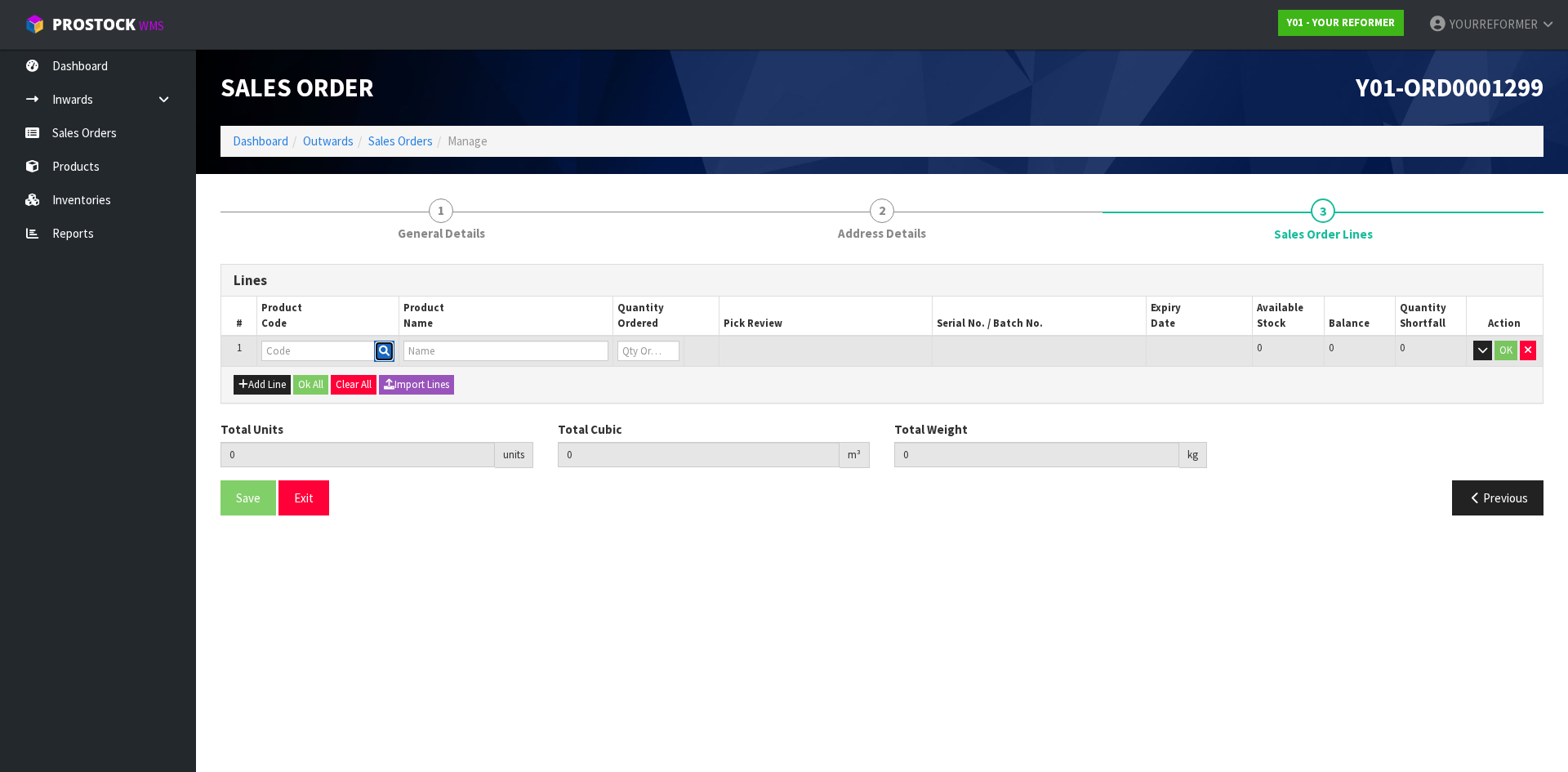
click at [389, 353] on icon "button" at bounding box center [384, 350] width 11 height 11
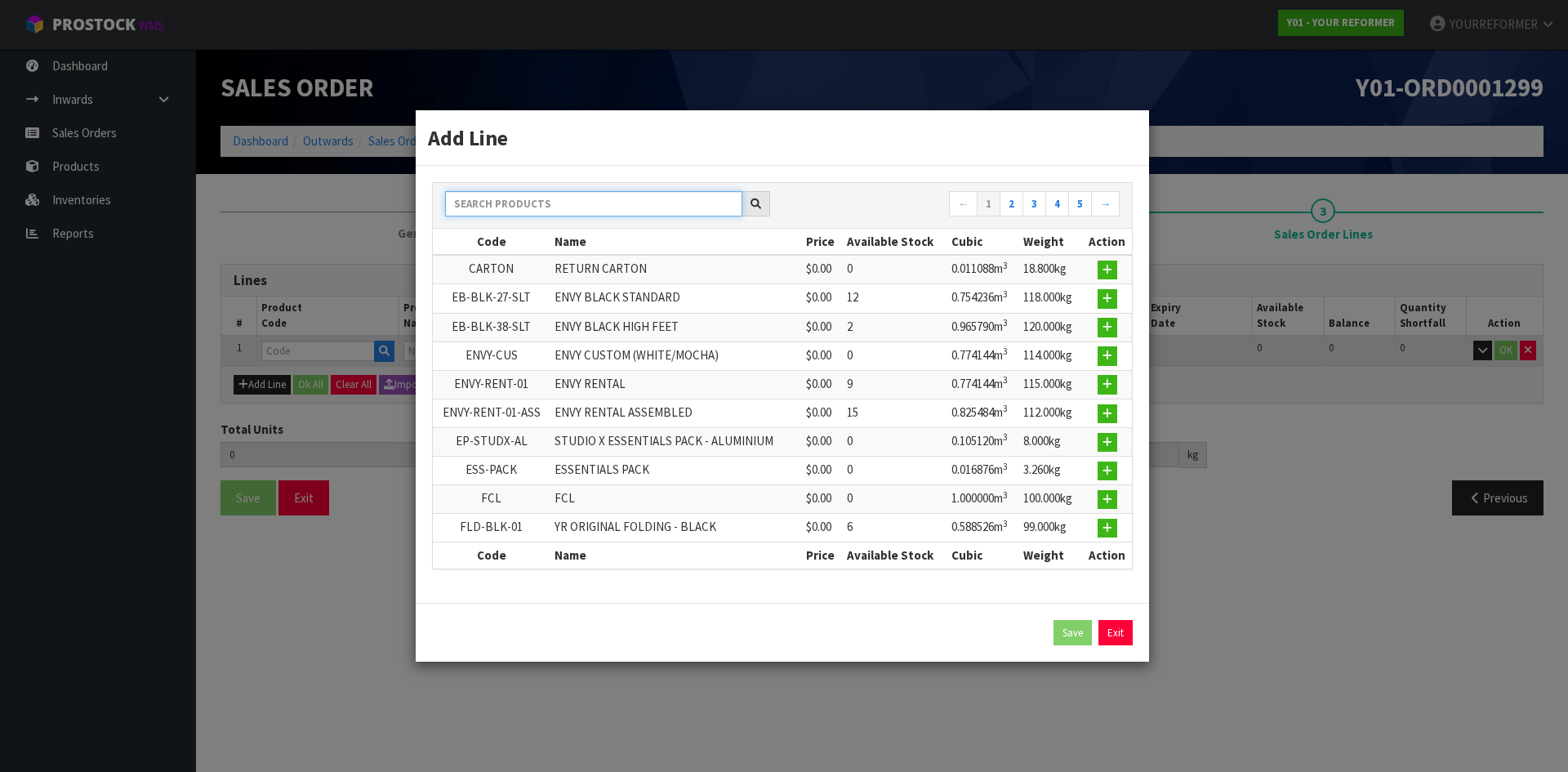
click at [504, 199] on input "text" at bounding box center [594, 203] width 298 height 25
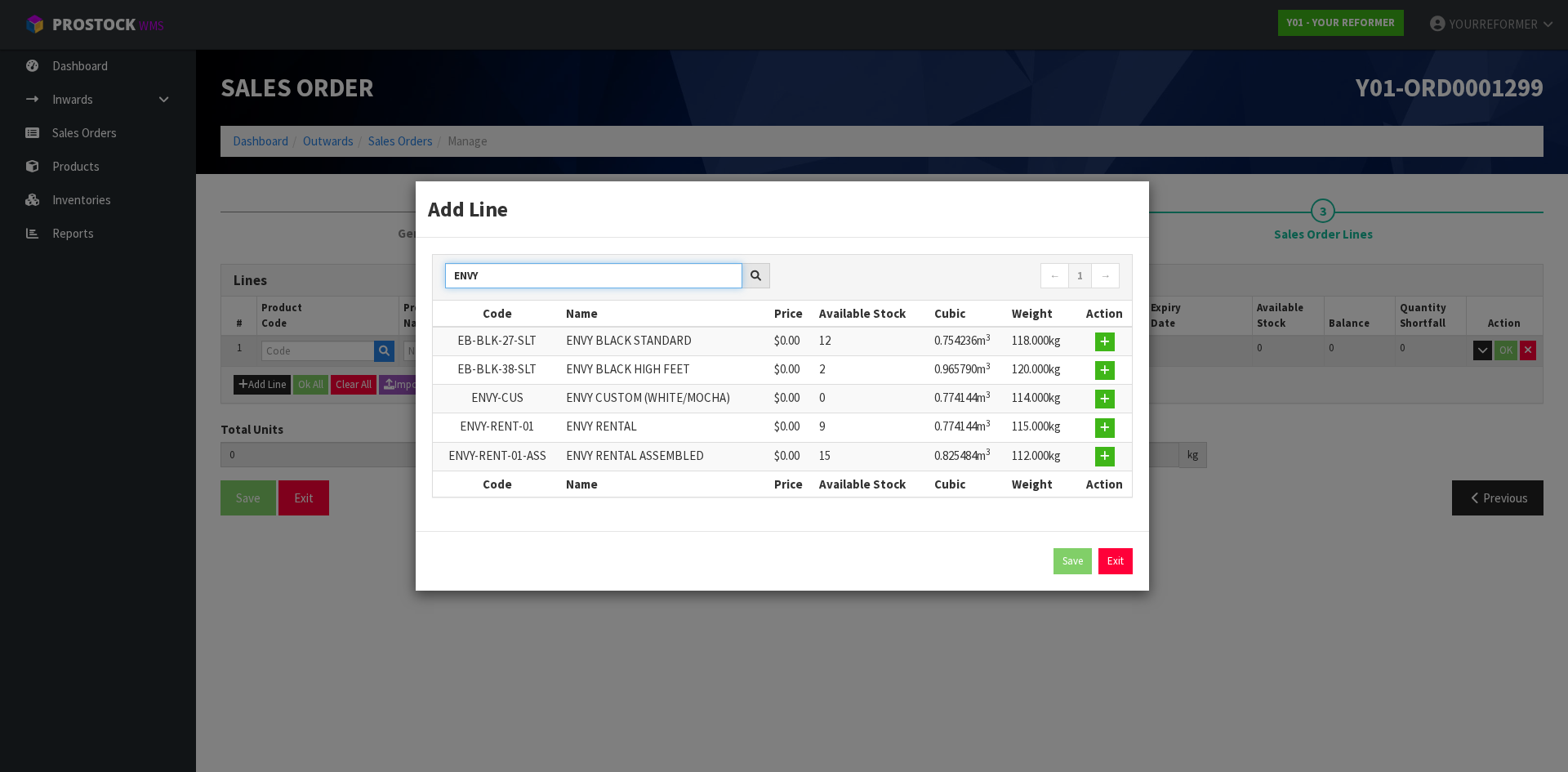
type input "ENVY"
click at [1118, 338] on td at bounding box center [1105, 341] width 55 height 30
click at [1111, 339] on button "button" at bounding box center [1105, 342] width 20 height 20
type input "0.000000"
type input "0.000"
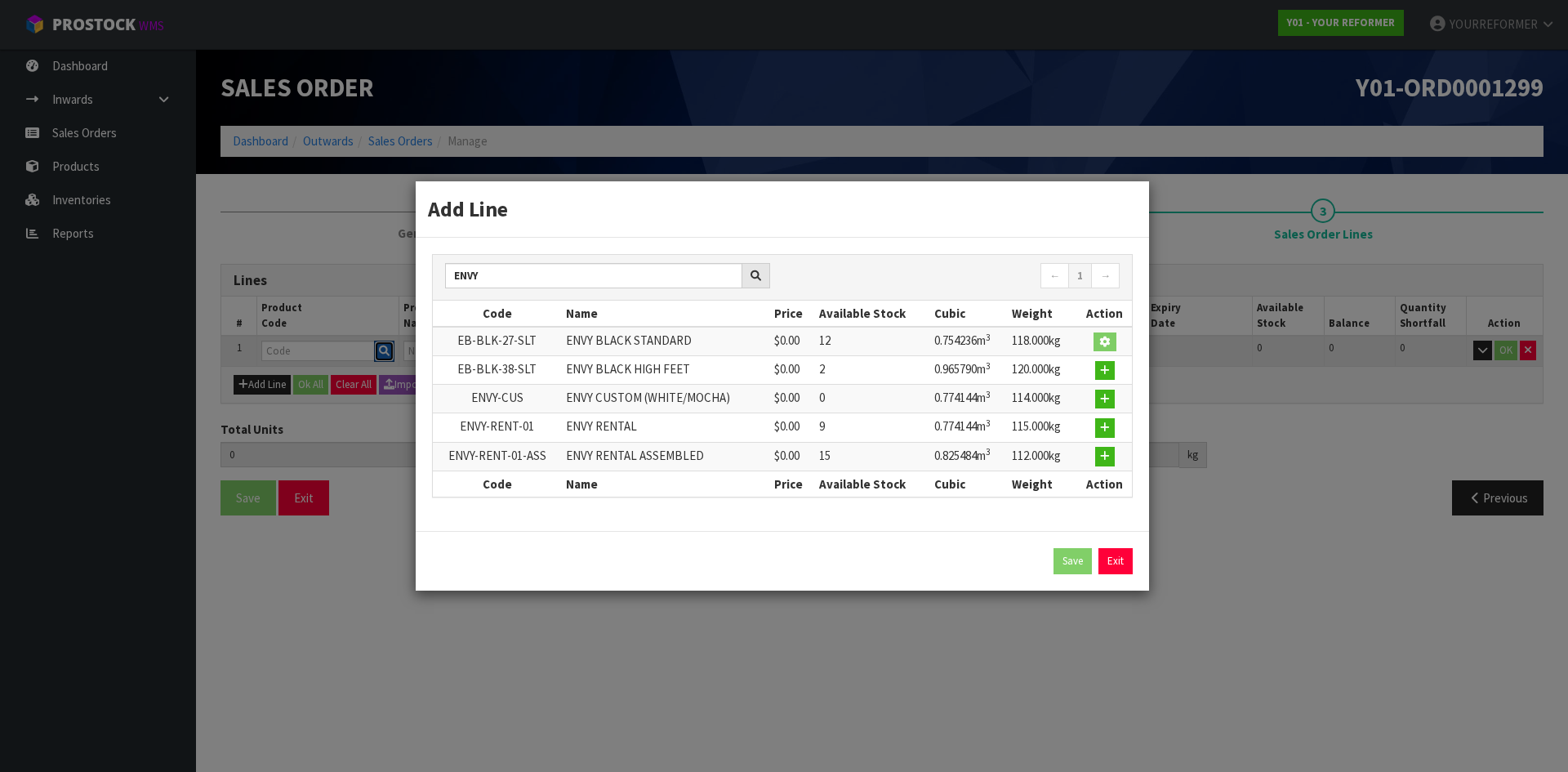
type input "EB-BLK-27-SLT"
type input "ENVY BLACK STANDARD"
type input "0"
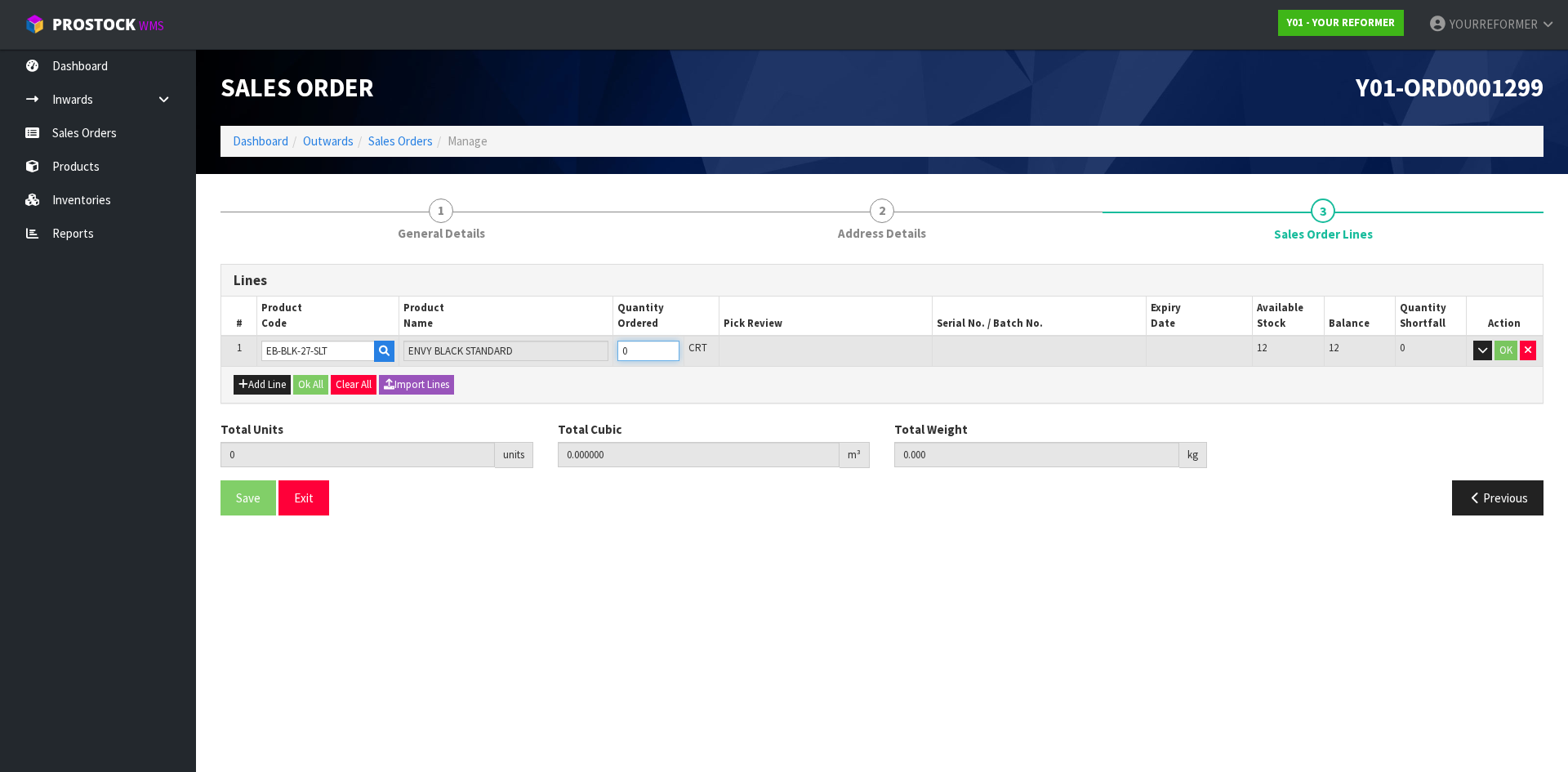
click at [654, 346] on input "0" at bounding box center [649, 350] width 62 height 21
type input "0"
type input "6"
type input "4.525416"
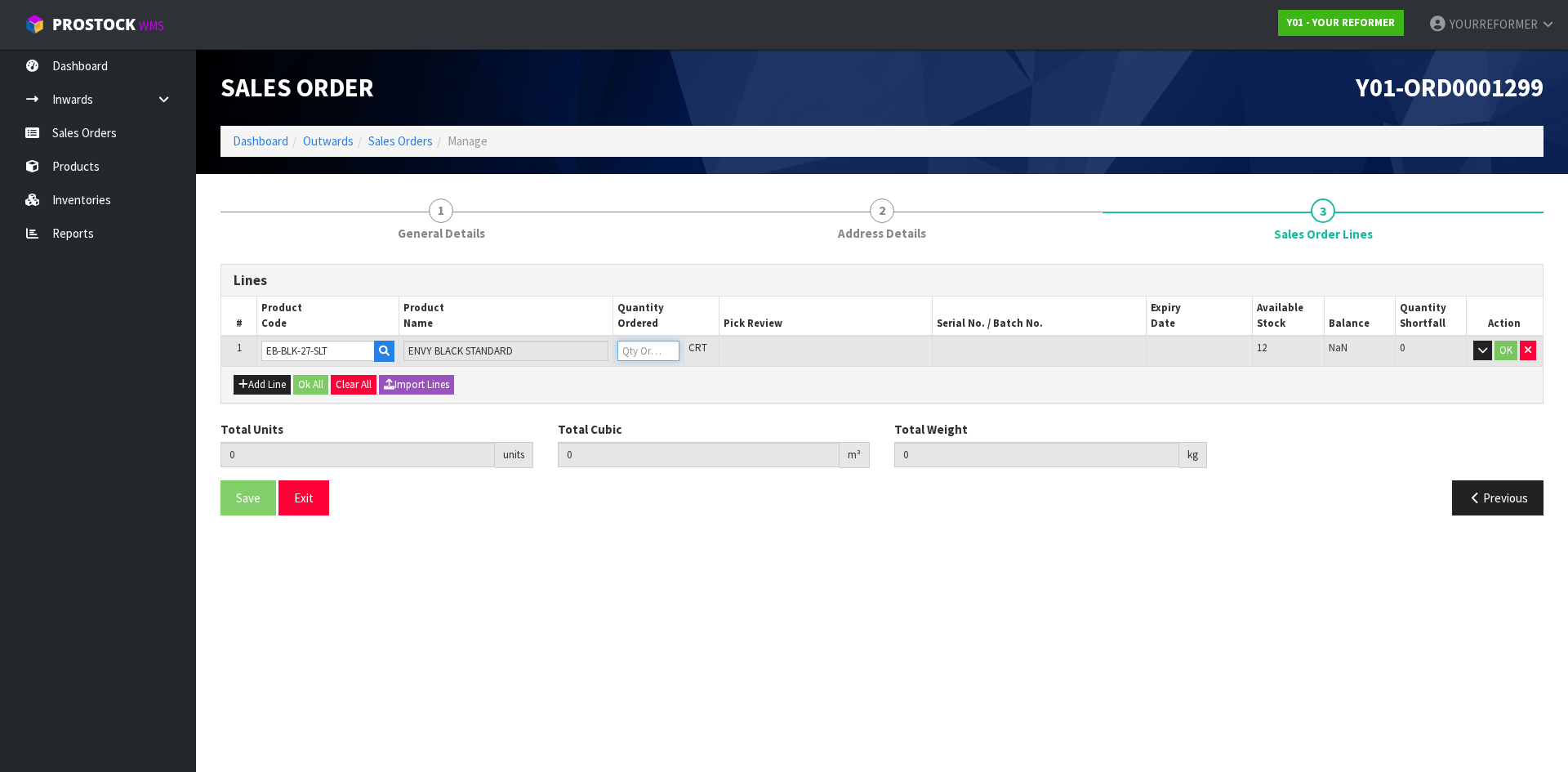
type input "708"
type input "6"
type input "0"
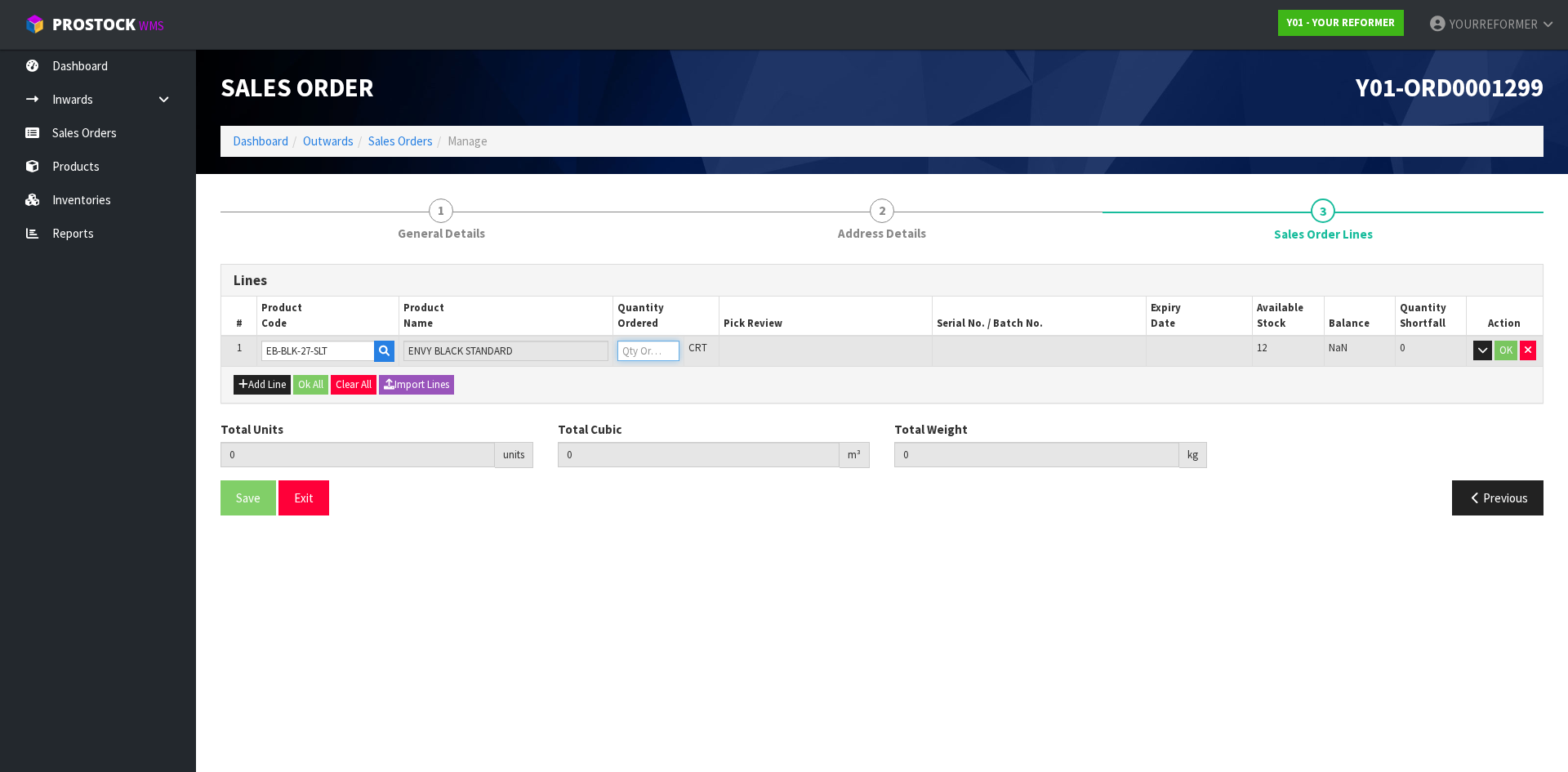
type input "5"
type input "3.77118"
type input "590"
type input "5"
click at [271, 383] on button "Add Line" at bounding box center [262, 385] width 57 height 20
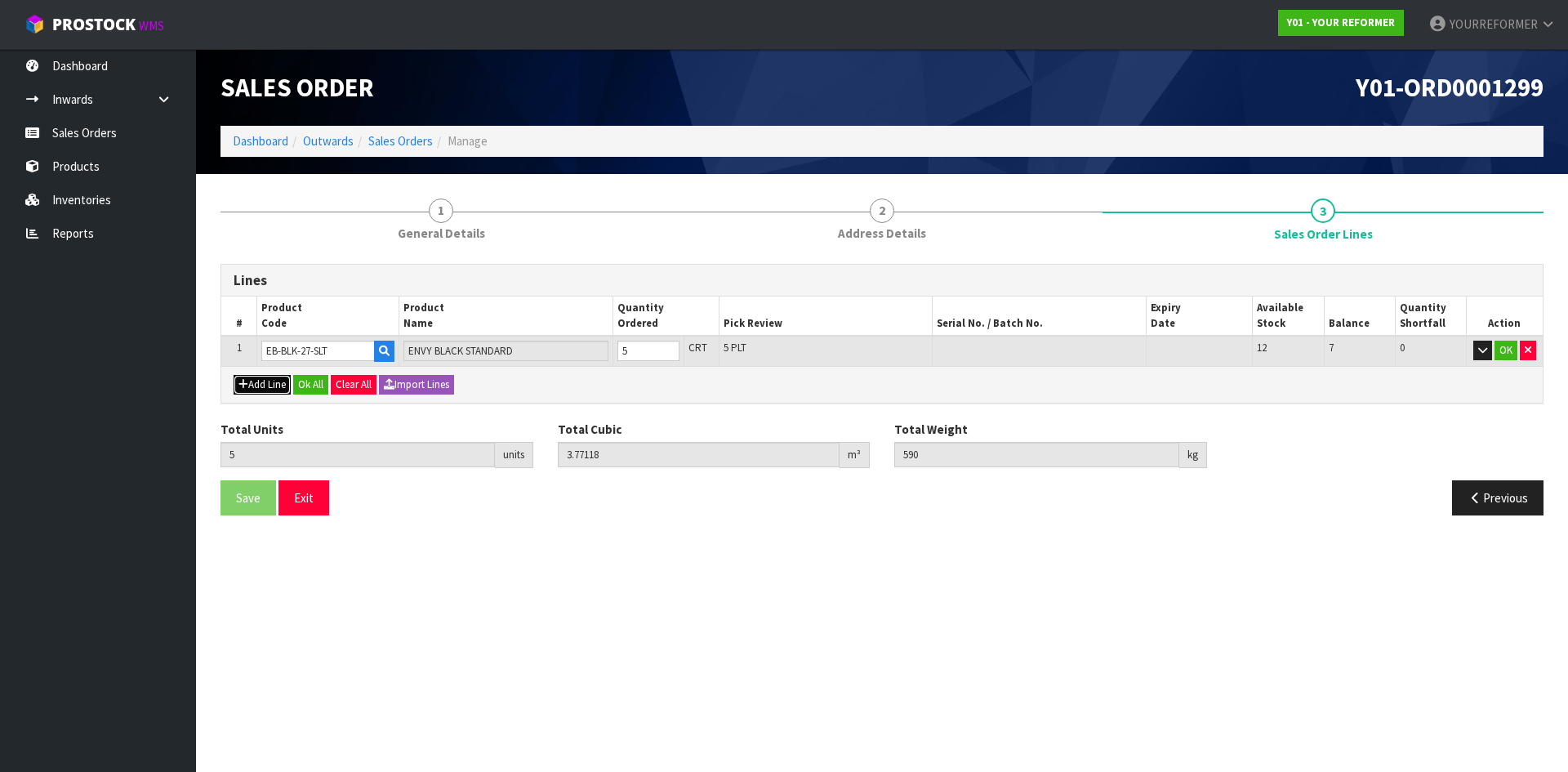
type input "0"
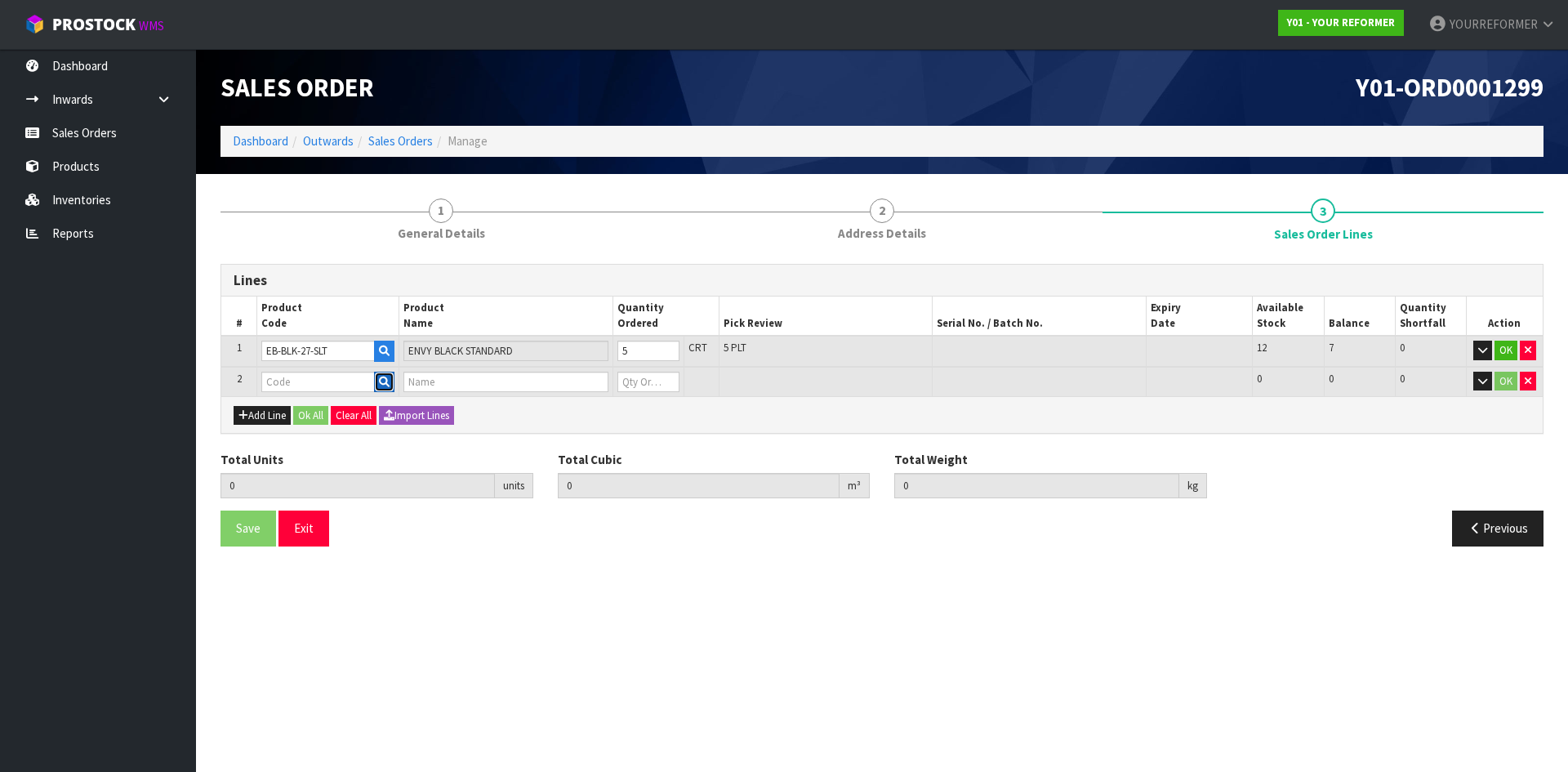
click at [389, 384] on icon "button" at bounding box center [384, 381] width 11 height 11
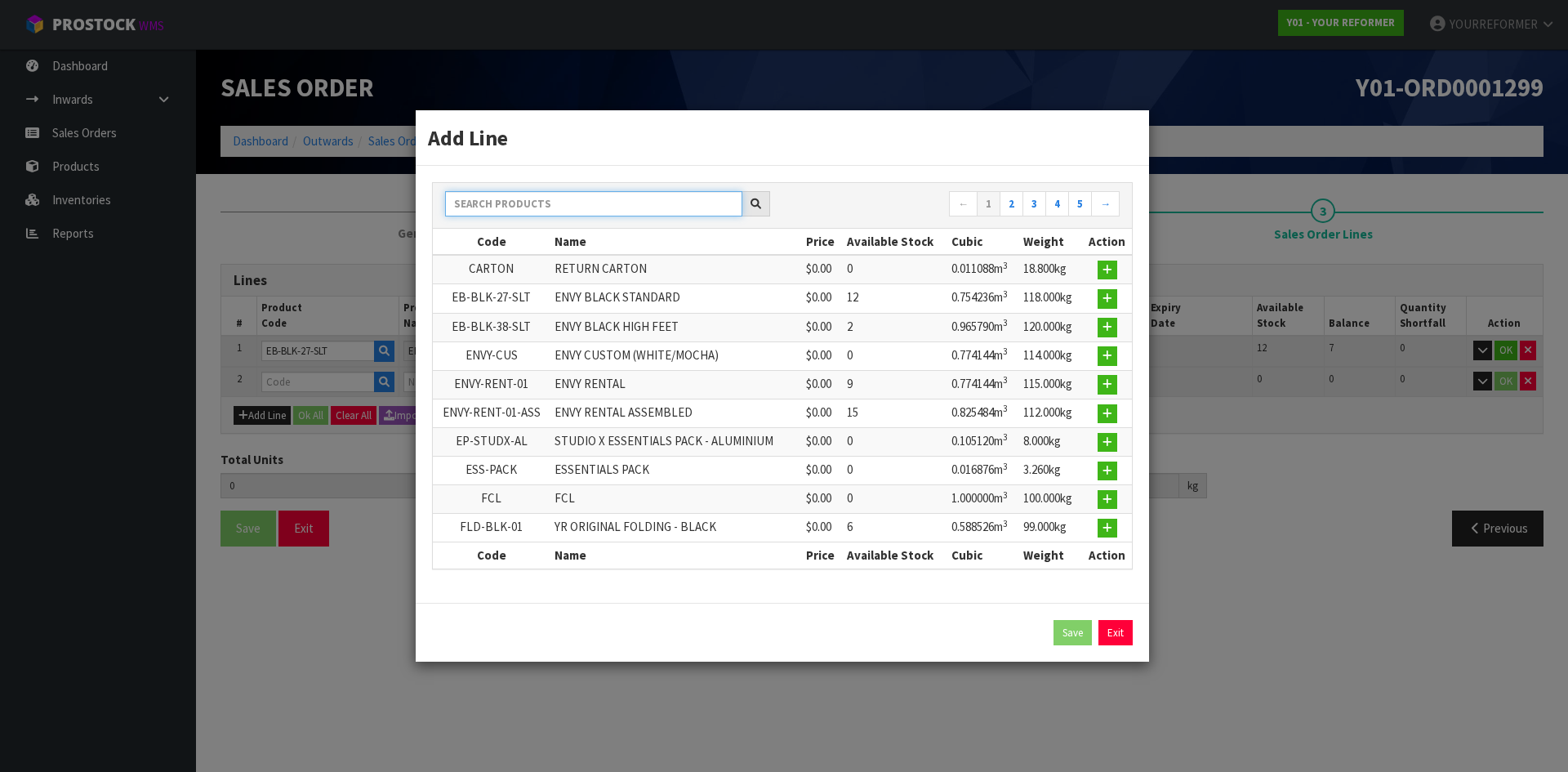
click at [534, 199] on input "text" at bounding box center [594, 203] width 298 height 25
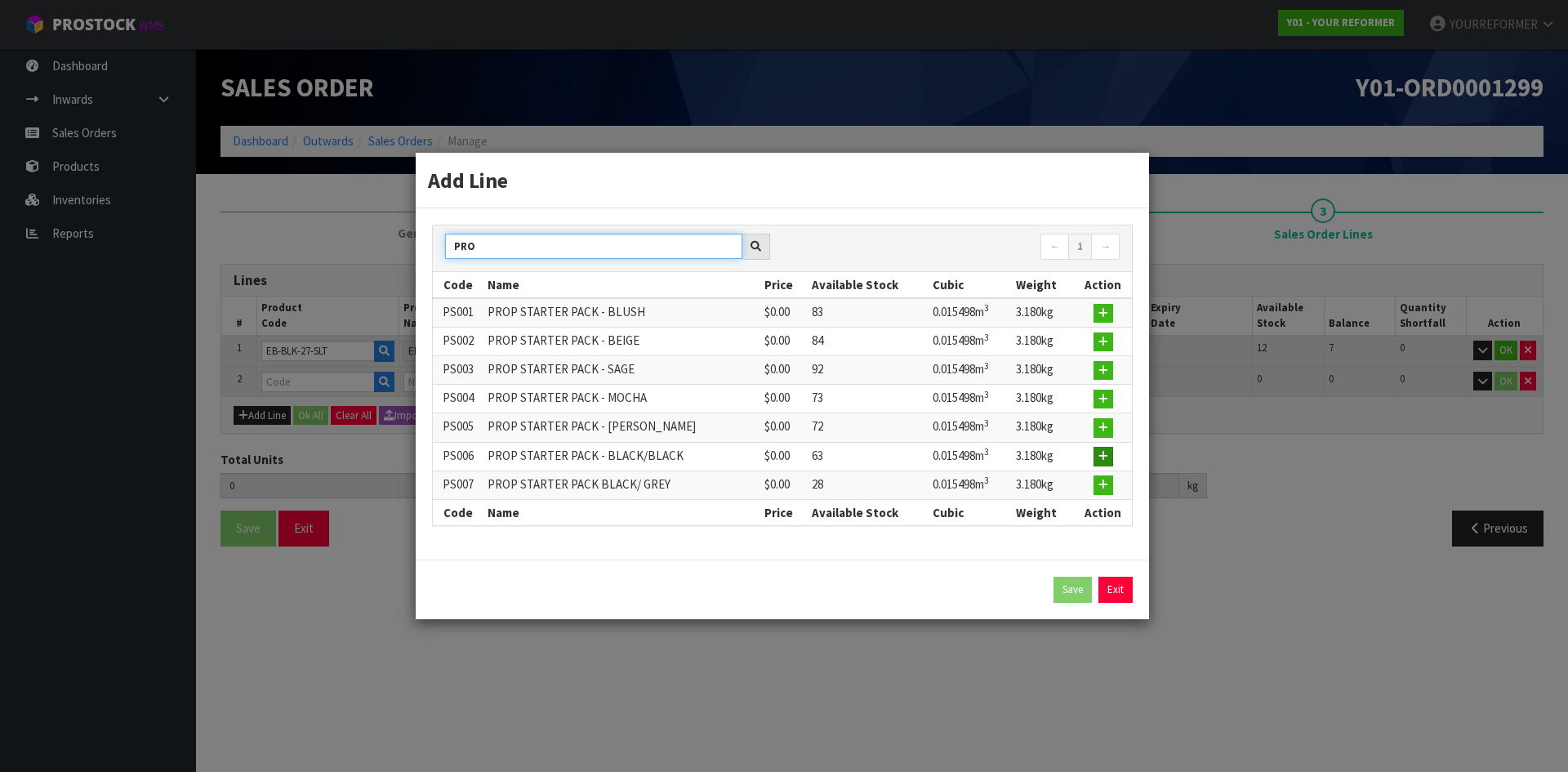
type input "PRO"
click at [1104, 458] on icon "button" at bounding box center [1103, 456] width 10 height 11
type input "5"
type input "3.77118"
type input "590"
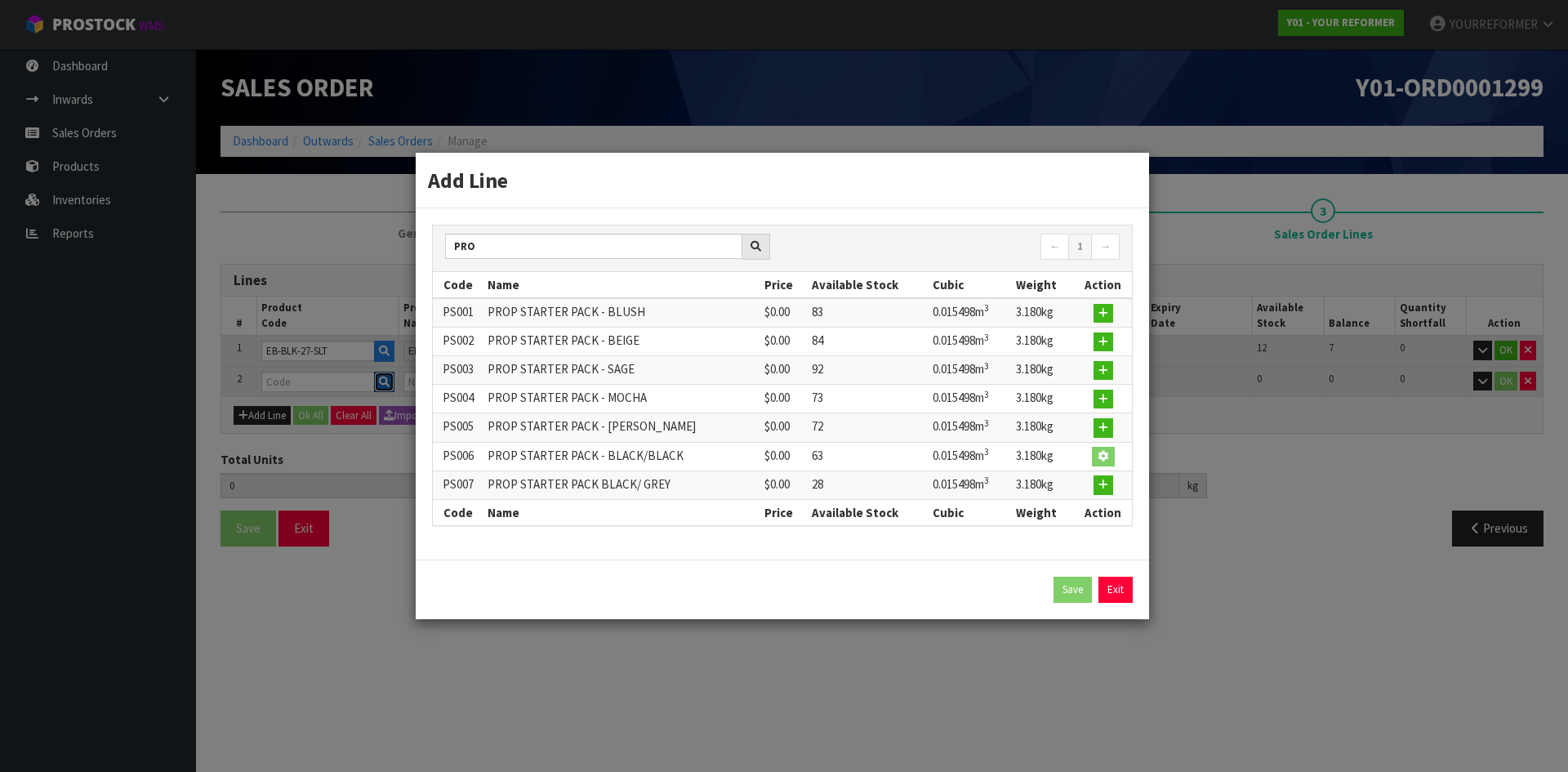
type input "PS006"
type input "PROP STARTER PACK - BLACK/BLACK"
type input "0"
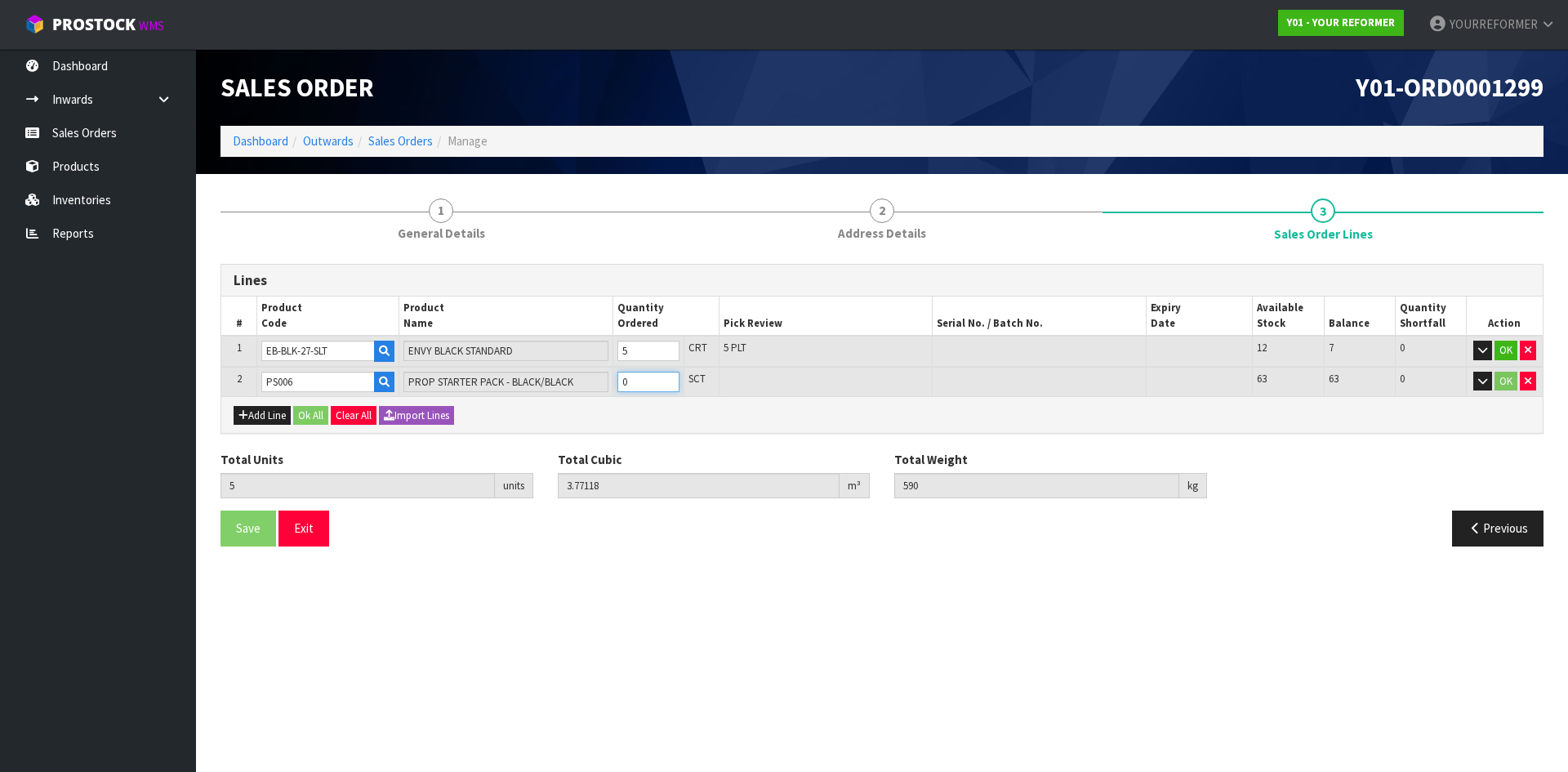
click at [627, 379] on input "0" at bounding box center [649, 381] width 62 height 21
type input "0"
type input "10"
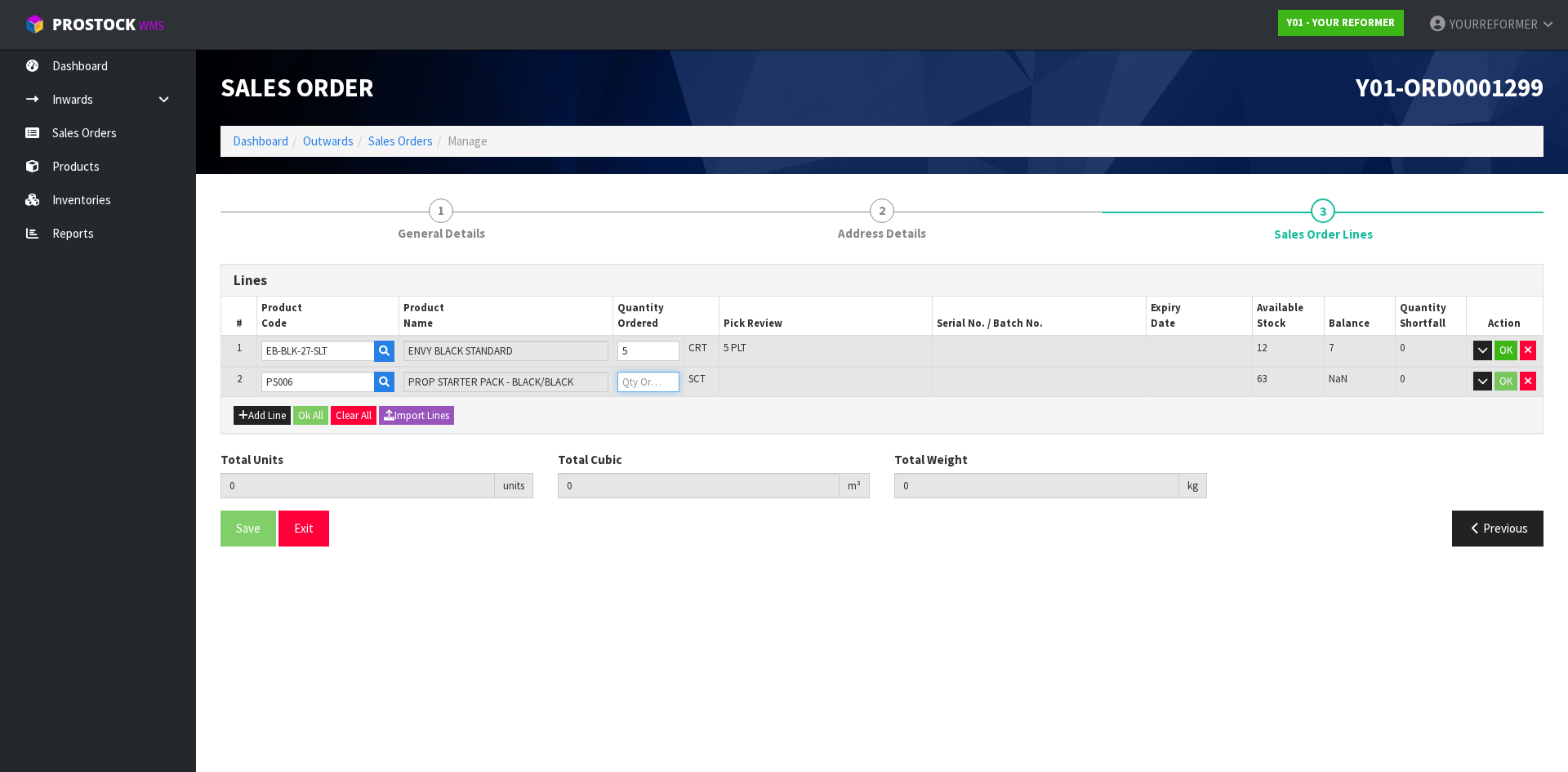
type input "3.86694"
type input "606.8"
type input "5"
click at [304, 414] on button "Ok All" at bounding box center [311, 416] width 35 height 20
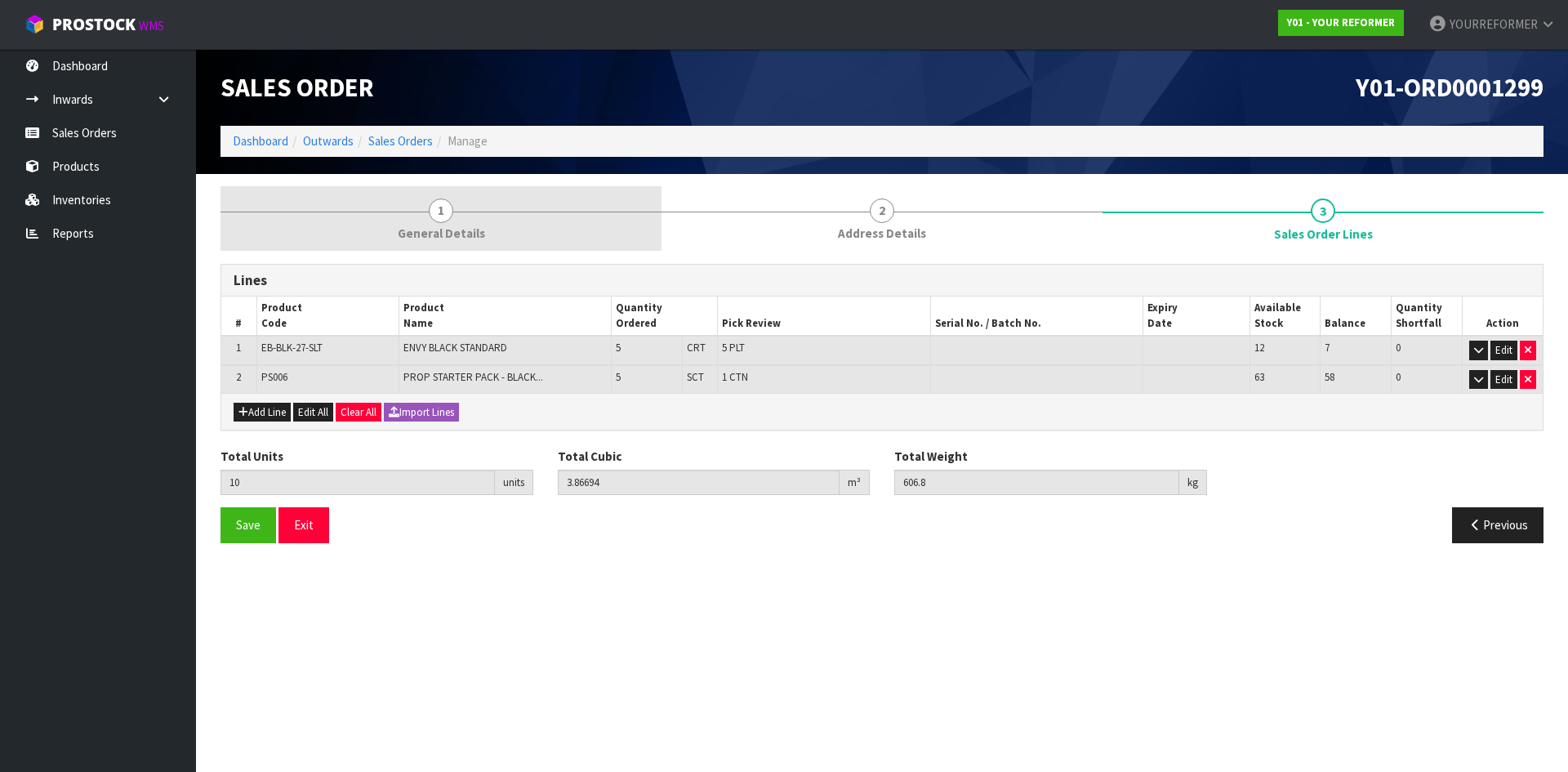
click at [505, 213] on link "1 General Details" at bounding box center [441, 218] width 441 height 65
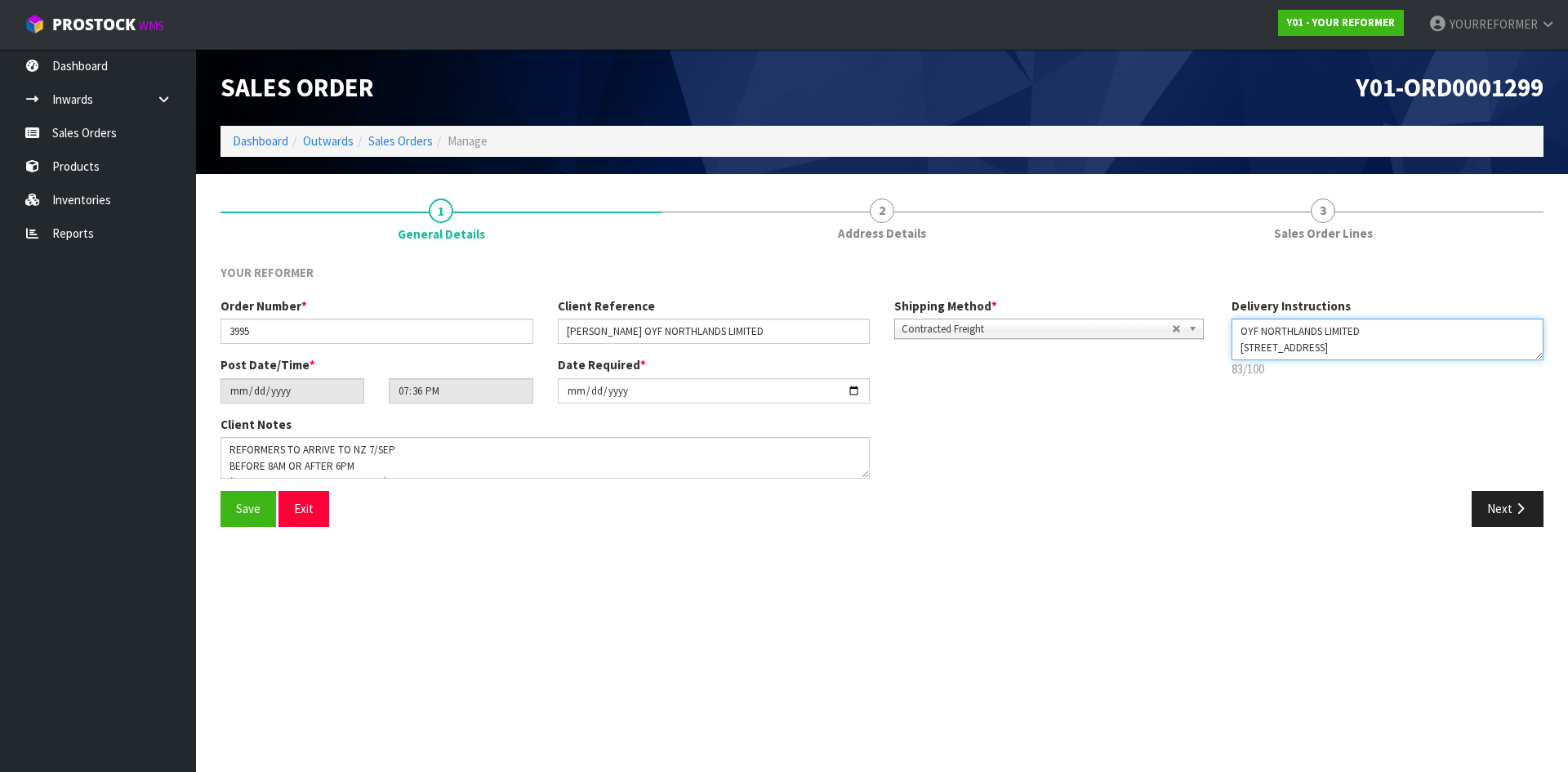
click at [1368, 331] on textarea at bounding box center [1388, 339] width 312 height 42
type textarea "OYF NORTHLANDS LIMITED - ENVYS CUSTOM [STREET_ADDRESS]"
click at [1510, 493] on button "Next" at bounding box center [1508, 509] width 72 height 35
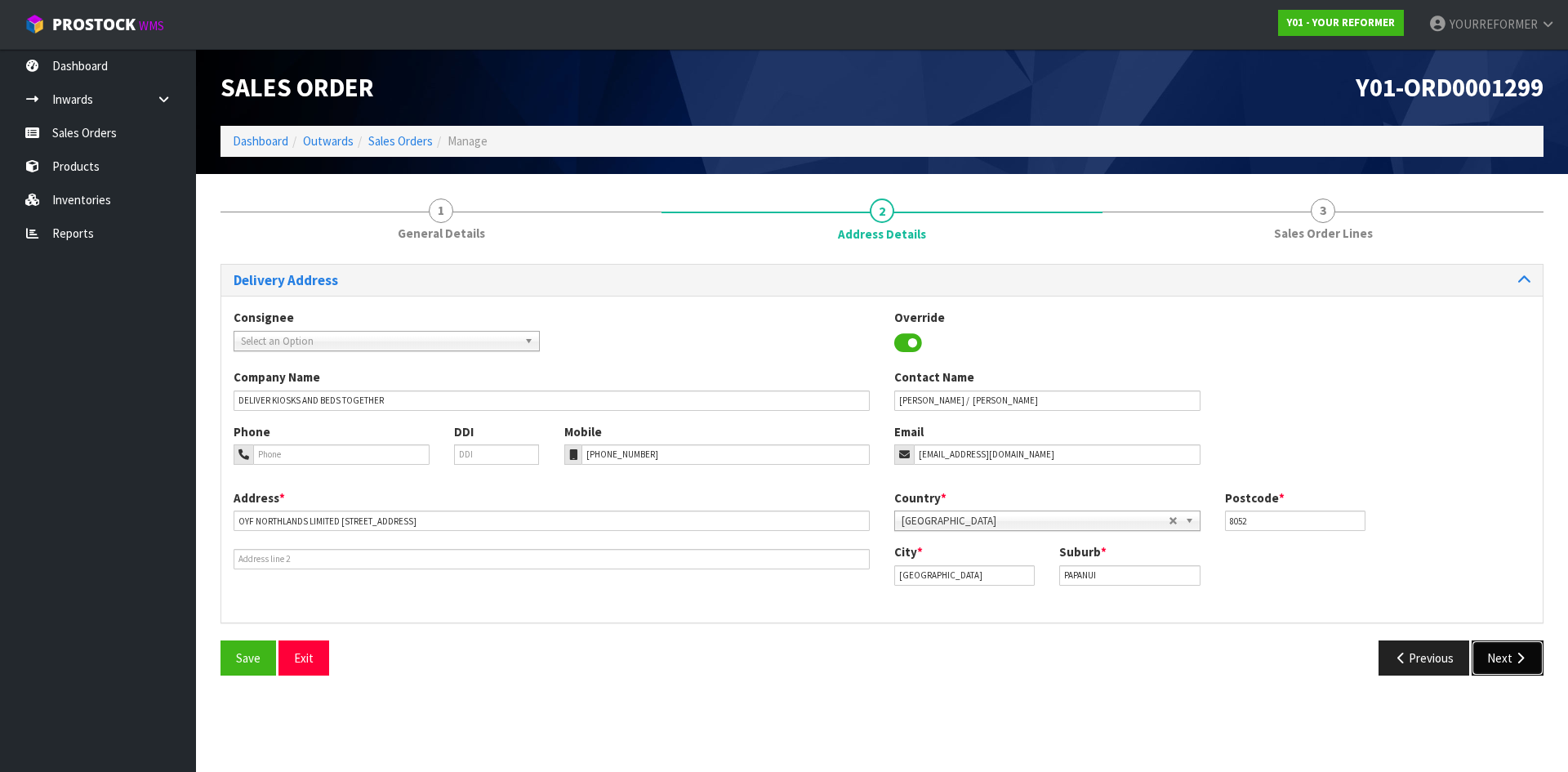
click at [1516, 659] on icon "button" at bounding box center [1520, 658] width 16 height 12
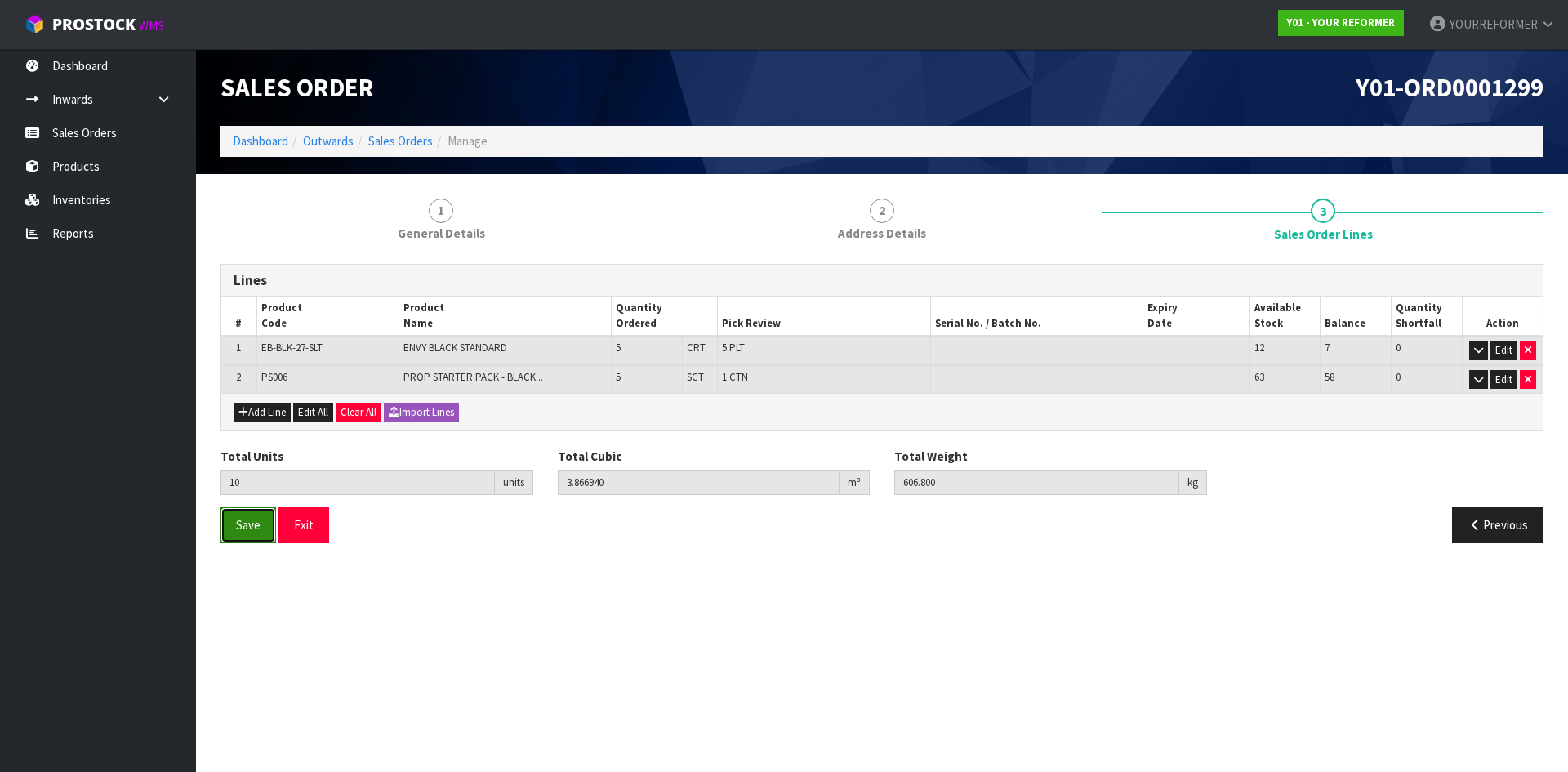
click at [259, 512] on button "Save" at bounding box center [248, 524] width 56 height 35
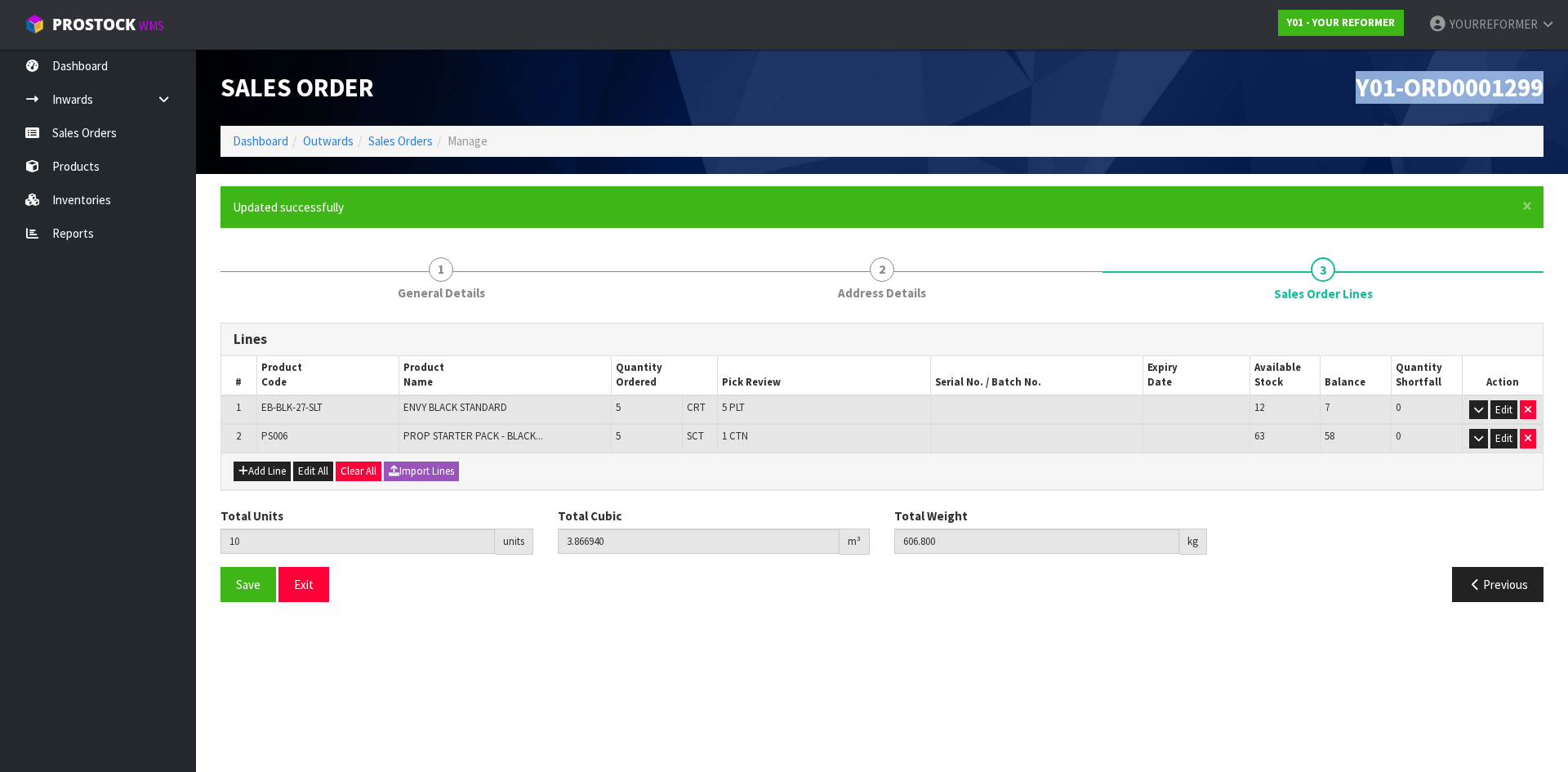
drag, startPoint x: 1552, startPoint y: 77, endPoint x: 1339, endPoint y: 96, distance: 213.8
click at [1339, 96] on div "Y01-ORD0001299" at bounding box center [1219, 88] width 674 height 77
copy span "Y01-ORD0001299"
